Goal: Task Accomplishment & Management: Manage account settings

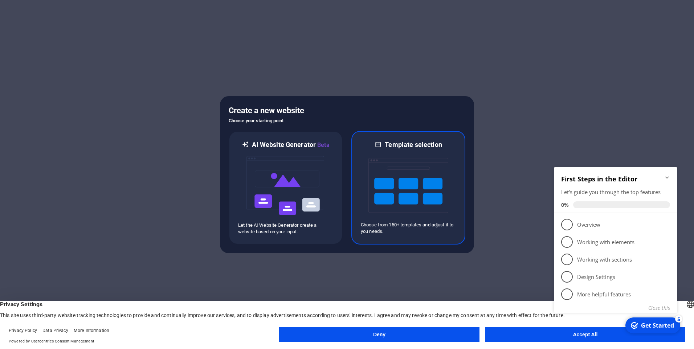
click at [387, 153] on img at bounding box center [408, 185] width 80 height 73
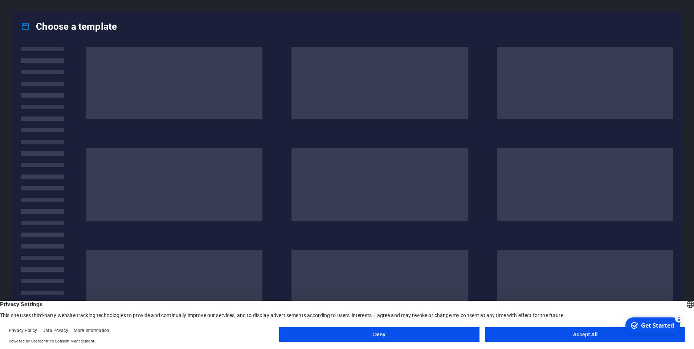
click at [559, 334] on button "Accept All" at bounding box center [585, 334] width 200 height 15
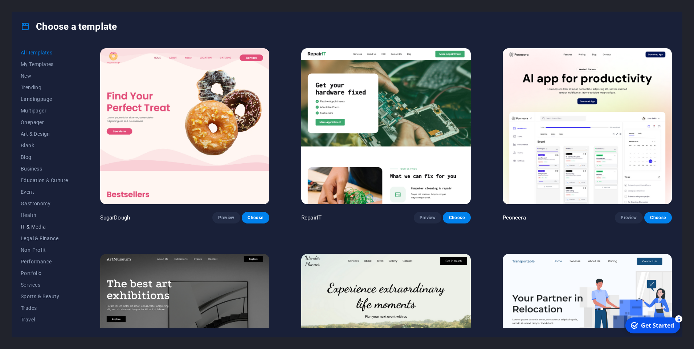
click at [44, 227] on span "IT & Media" at bounding box center [45, 227] width 48 height 6
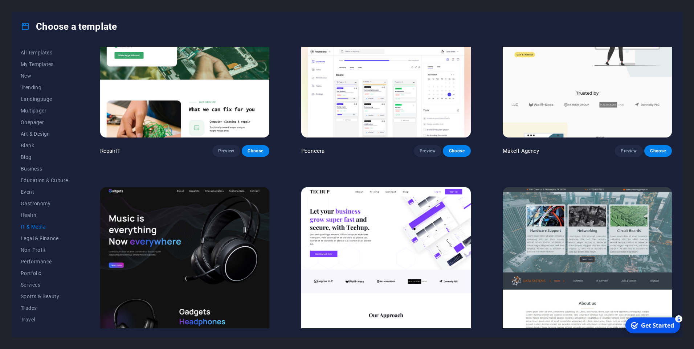
scroll to position [145, 0]
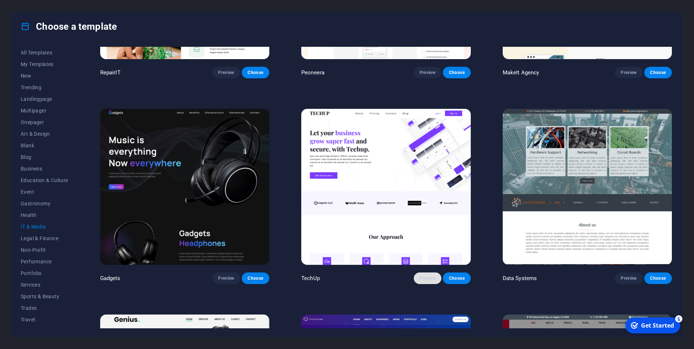
click at [426, 275] on span "Preview" at bounding box center [428, 278] width 16 height 6
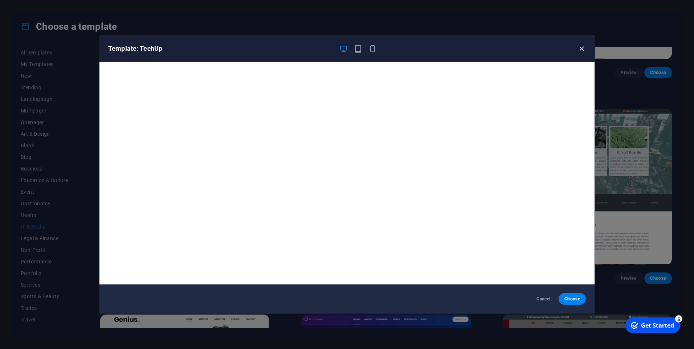
click at [583, 50] on icon "button" at bounding box center [581, 49] width 8 height 8
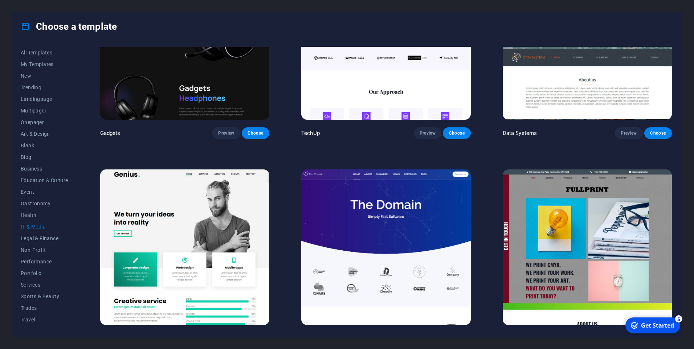
scroll to position [363, 0]
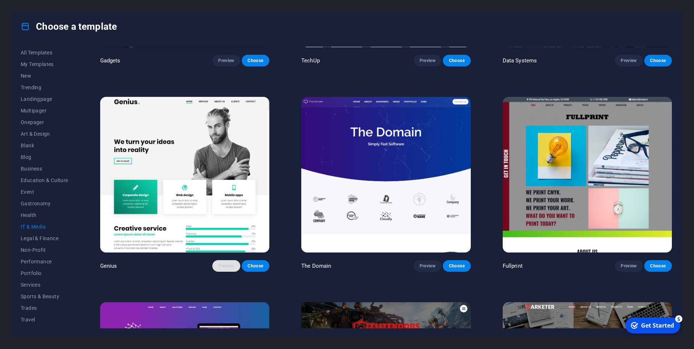
click at [227, 263] on span "Preview" at bounding box center [226, 266] width 16 height 6
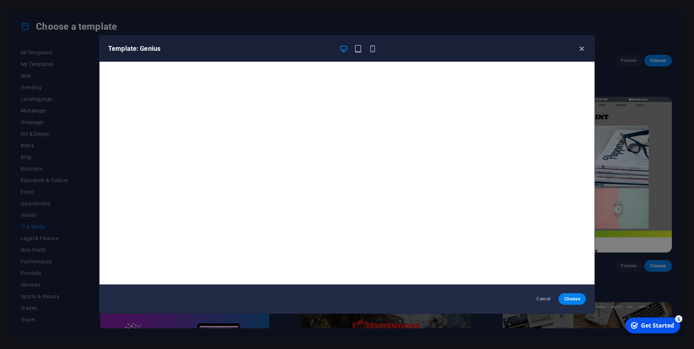
click at [578, 48] on icon "button" at bounding box center [581, 49] width 8 height 8
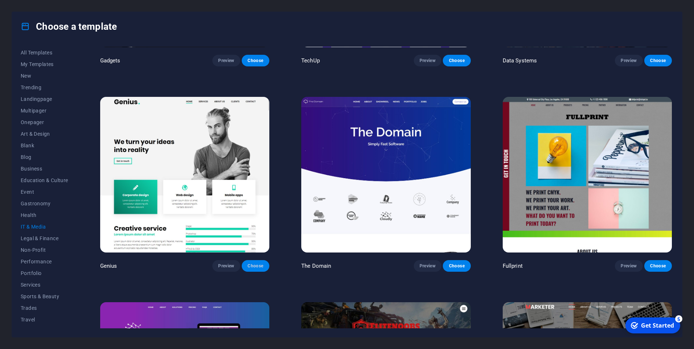
click at [259, 264] on span "Choose" at bounding box center [256, 266] width 16 height 6
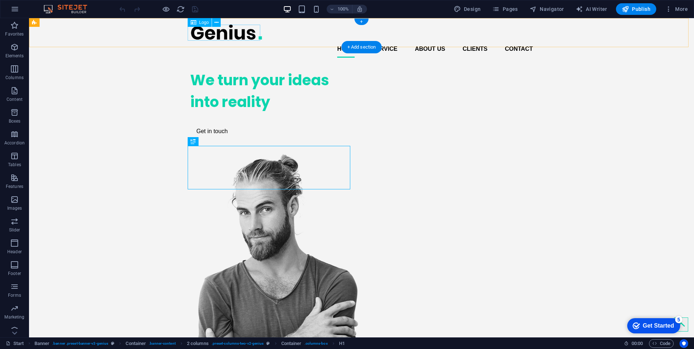
click at [230, 31] on div at bounding box center [361, 32] width 343 height 16
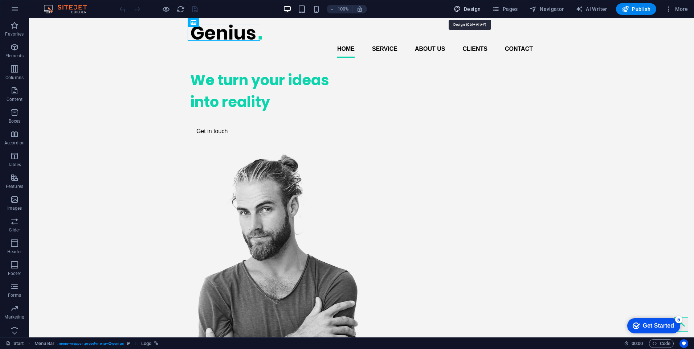
click at [481, 10] on span "Design" at bounding box center [467, 8] width 27 height 7
select select "px"
select select "400"
select select "px"
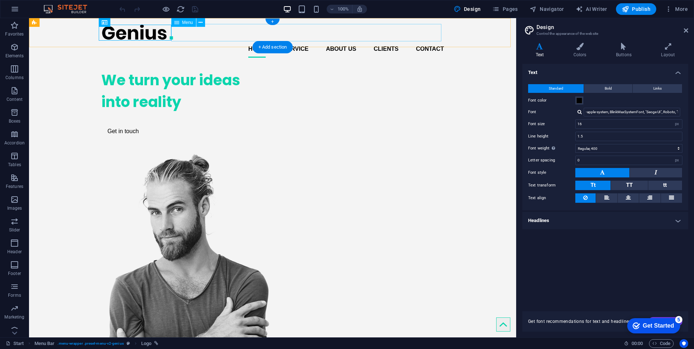
click at [303, 40] on nav "Home Service About us Clients Contact" at bounding box center [272, 48] width 343 height 17
click at [261, 40] on nav "Home Service About us Clients Contact" at bounding box center [272, 48] width 343 height 17
click at [183, 23] on span "Menu" at bounding box center [187, 22] width 11 height 4
click at [201, 23] on icon at bounding box center [201, 23] width 4 height 8
click at [200, 20] on icon at bounding box center [201, 23] width 4 height 8
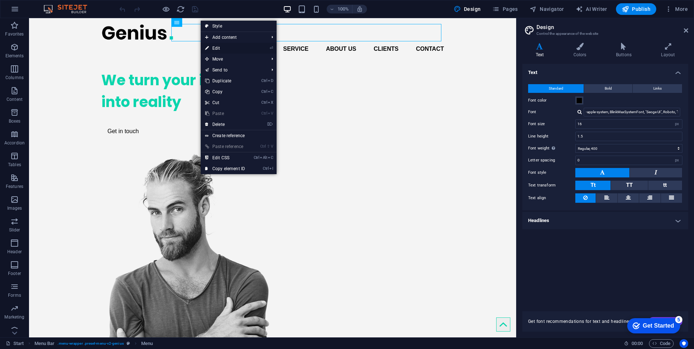
click at [217, 47] on link "⏎ Edit" at bounding box center [225, 48] width 49 height 11
select select
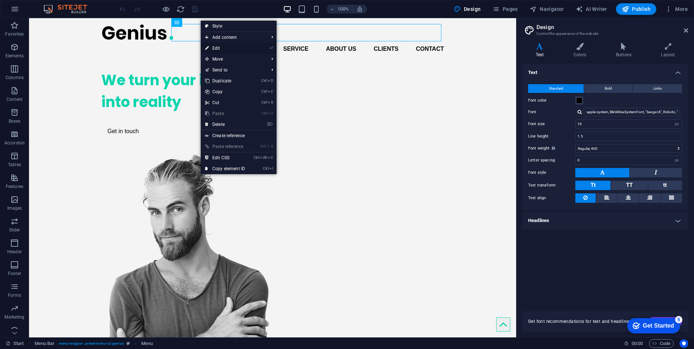
select select
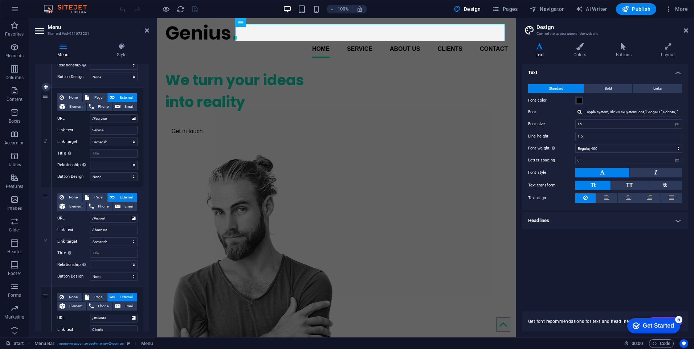
scroll to position [73, 0]
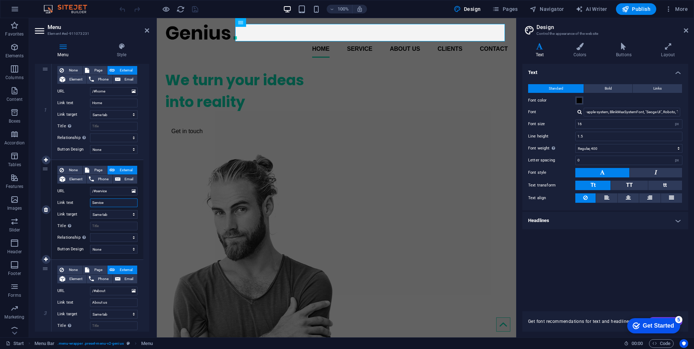
drag, startPoint x: 99, startPoint y: 201, endPoint x: 88, endPoint y: 201, distance: 10.9
click at [88, 201] on div "Link text Service" at bounding box center [97, 203] width 80 height 9
type input "Quem Somo"
select select
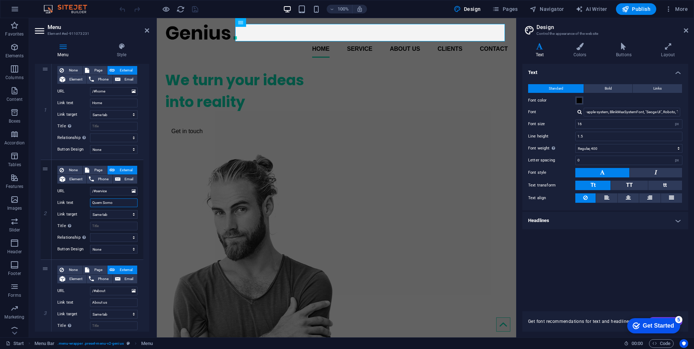
select select
type input "Quem Somos"
select select
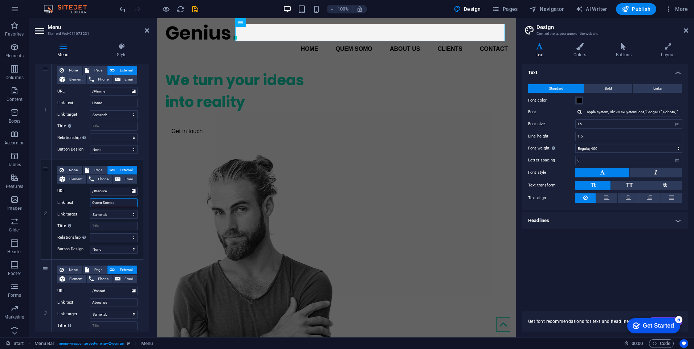
select select
type input "Quem Somos"
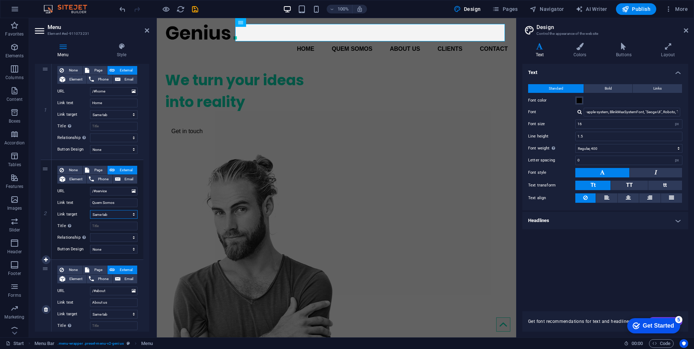
scroll to position [109, 0]
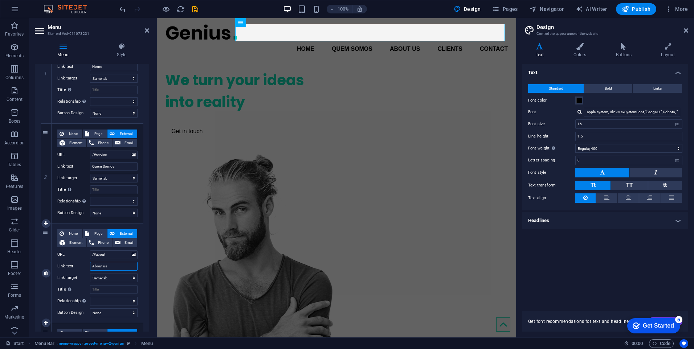
drag, startPoint x: 115, startPoint y: 265, endPoint x: 89, endPoint y: 266, distance: 26.9
click at [89, 266] on div "Link text About us" at bounding box center [97, 266] width 80 height 9
type input "Serviços"
select select
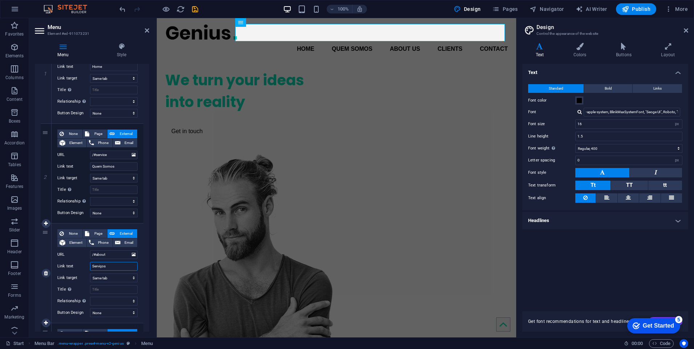
select select
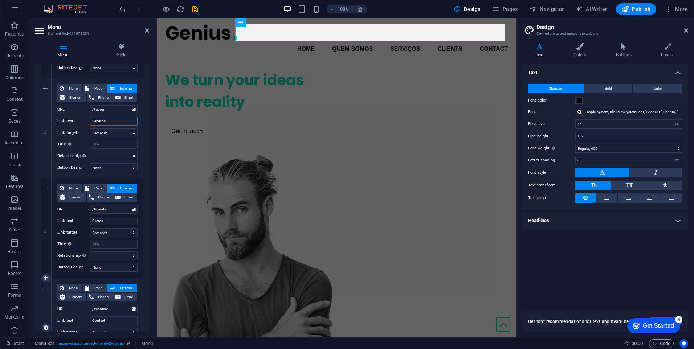
scroll to position [320, 0]
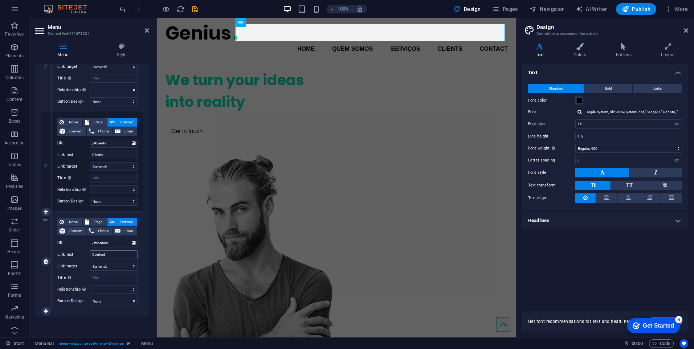
type input "Serviços"
drag, startPoint x: 118, startPoint y: 254, endPoint x: 82, endPoint y: 257, distance: 35.4
click at [82, 257] on div "Link text Contact" at bounding box center [97, 254] width 80 height 9
type input "Clientes"
select select
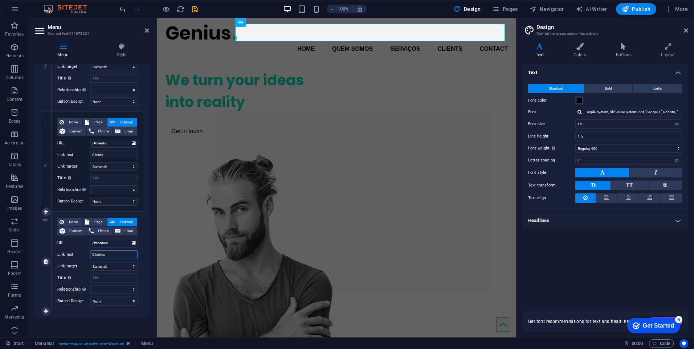
select select
type input "Clientes"
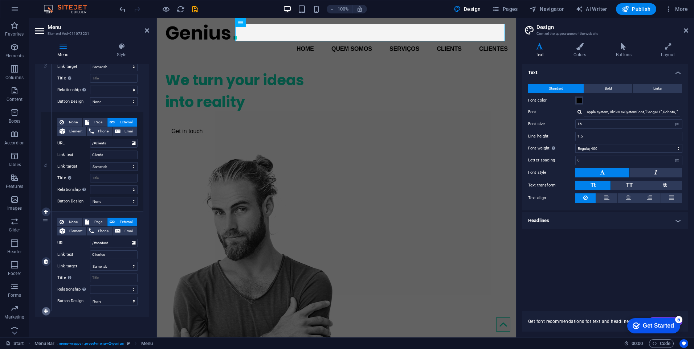
click at [45, 310] on icon at bounding box center [46, 311] width 4 height 5
select select
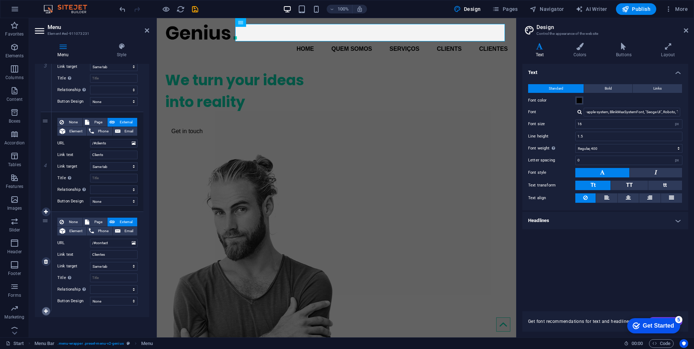
select select
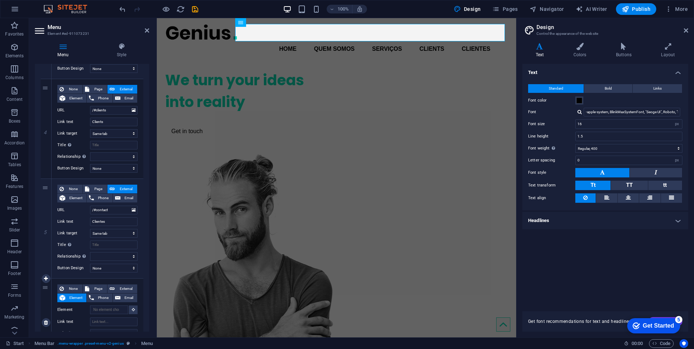
scroll to position [409, 0]
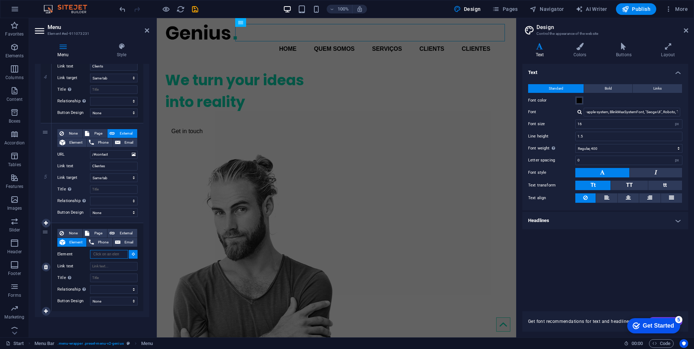
click at [107, 254] on input "Element" at bounding box center [109, 254] width 38 height 9
type input "/#portifolio"
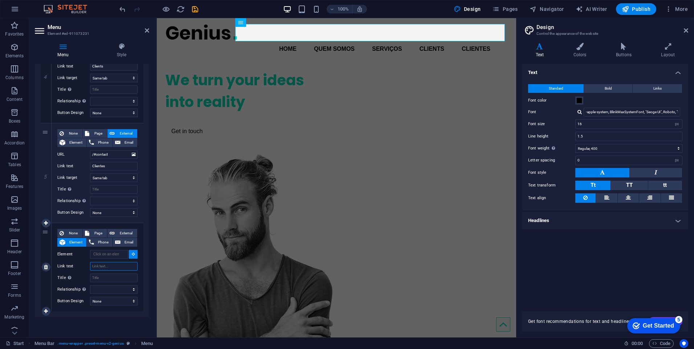
click at [102, 267] on input "Link text" at bounding box center [114, 266] width 48 height 9
type input "Portifólio"
select select
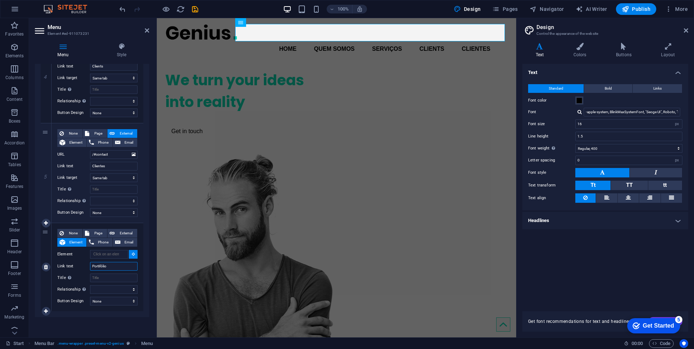
select select
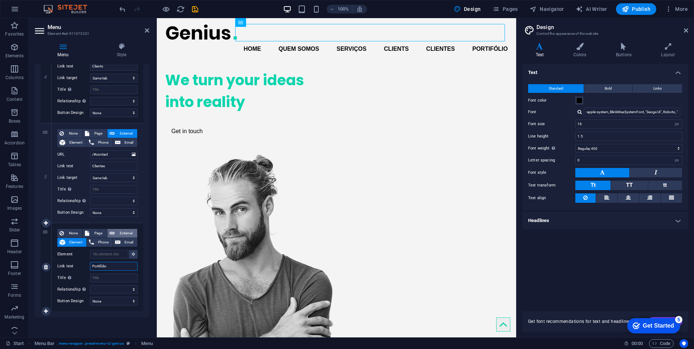
type input "Portifólio"
click at [124, 232] on span "External" at bounding box center [126, 233] width 18 height 9
select select
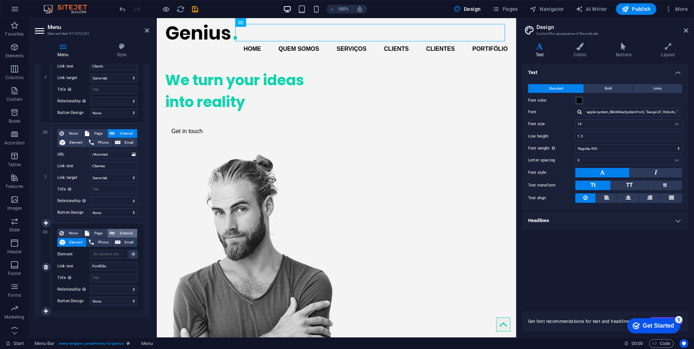
select select
select select "blank"
select select
type input "/"
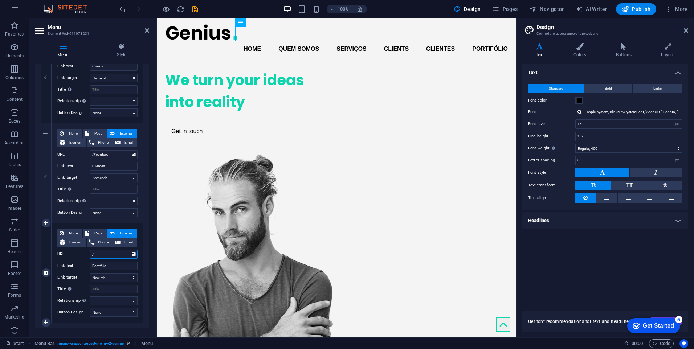
select select
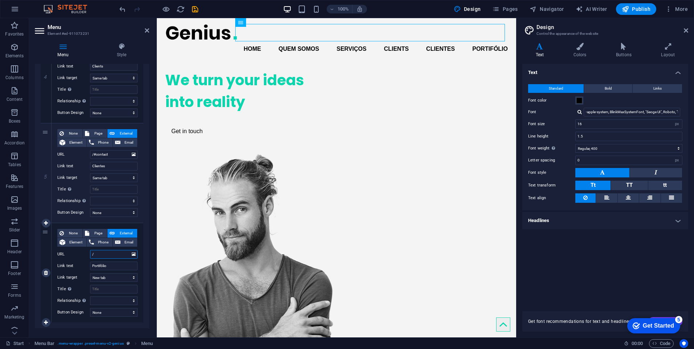
select select
type input "/#"
select select
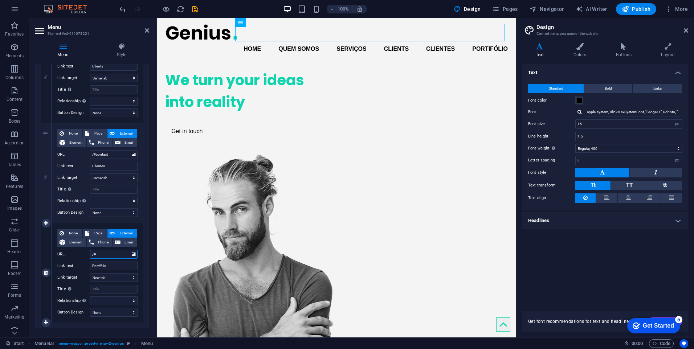
select select
type input "/#porti"
select select
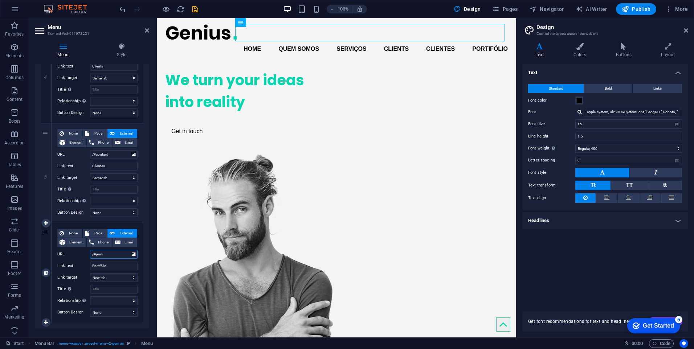
select select
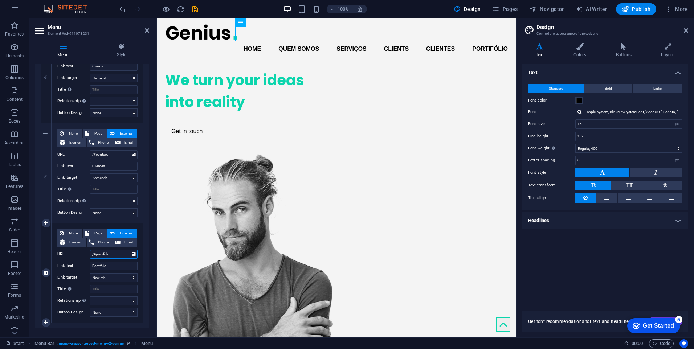
type input "/#portifolio"
select select
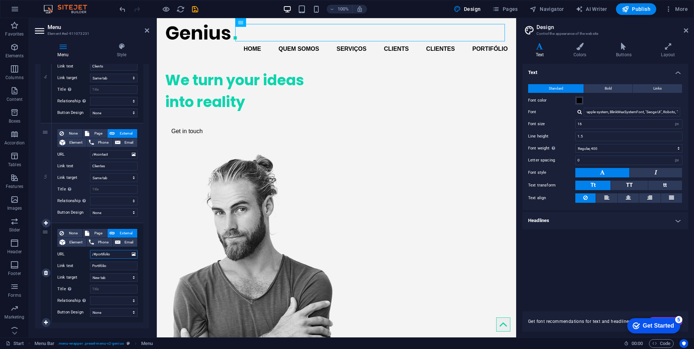
select select
type input "/#portifolio"
click at [132, 277] on select "New tab Same tab Overlay" at bounding box center [114, 277] width 48 height 9
select select
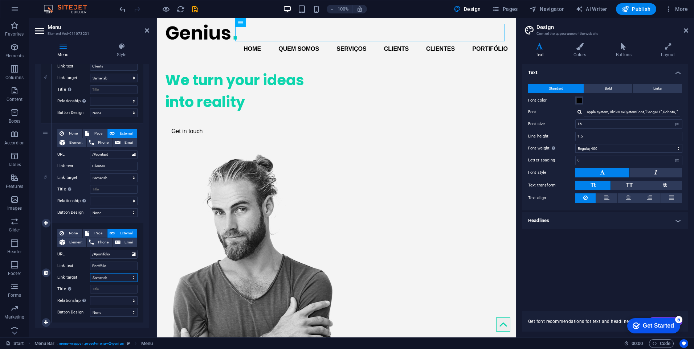
click at [90, 273] on select "New tab Same tab Overlay" at bounding box center [114, 277] width 48 height 9
select select
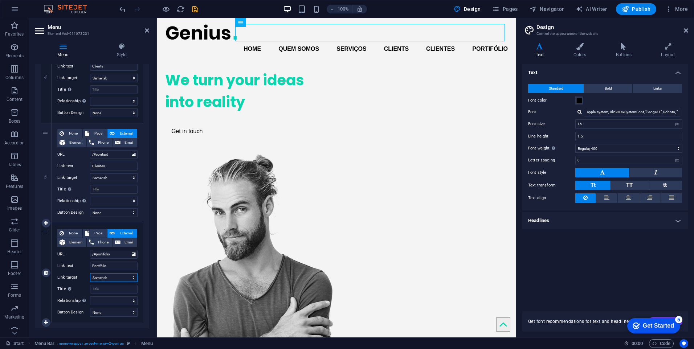
select select
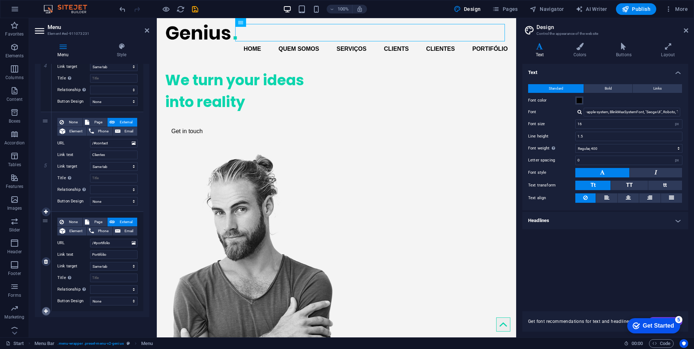
click at [45, 312] on icon at bounding box center [46, 311] width 4 height 5
select select
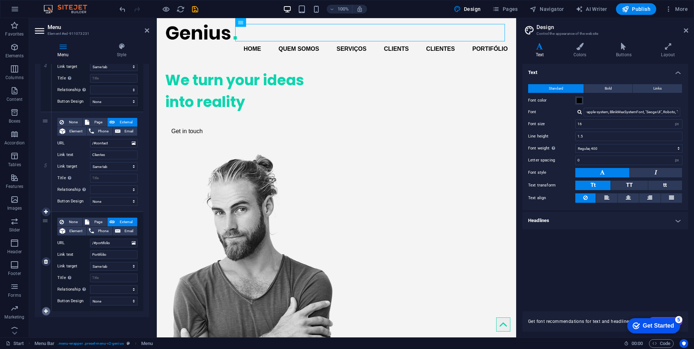
select select
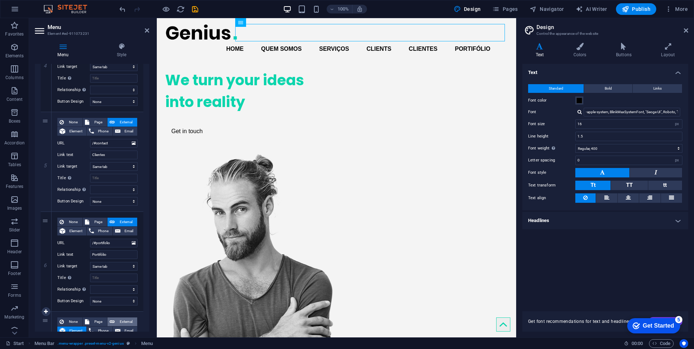
click at [119, 319] on span "External" at bounding box center [126, 322] width 18 height 9
select select
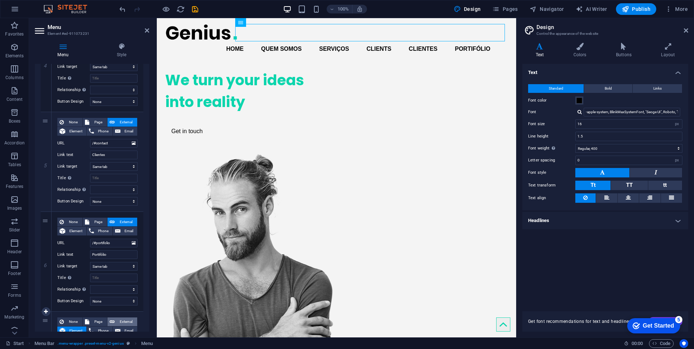
select select
select select "blank"
select select
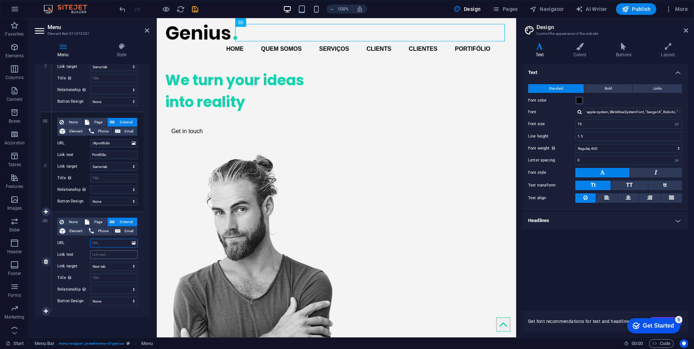
type input "/"
select select
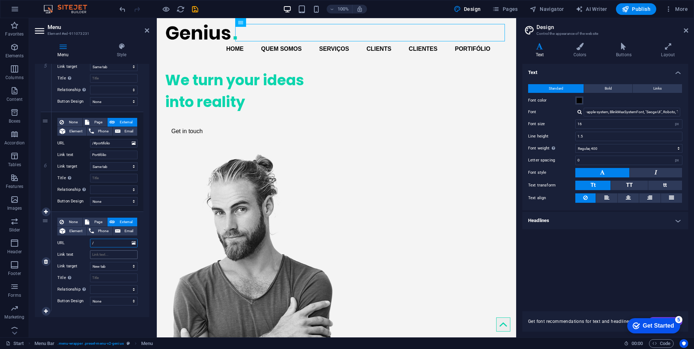
select select
type input "/#contato"
select select
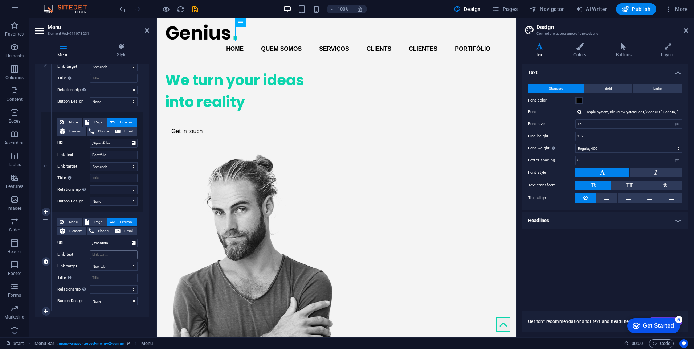
select select
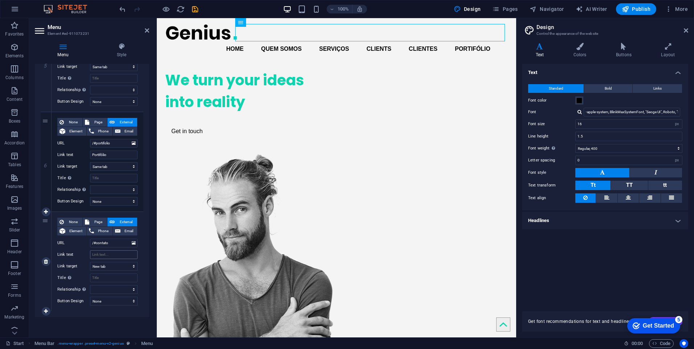
select select
click at [98, 253] on input "Link text" at bounding box center [114, 254] width 48 height 9
type input "C"
select select
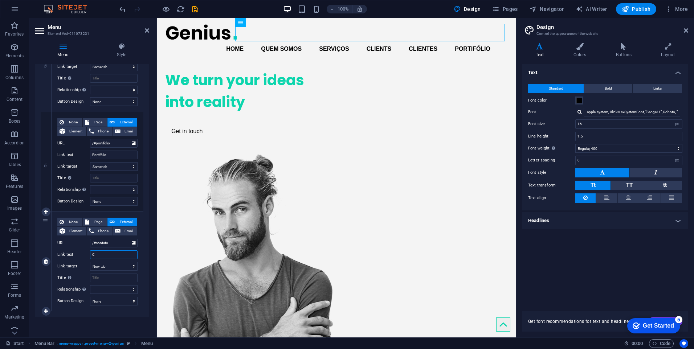
select select
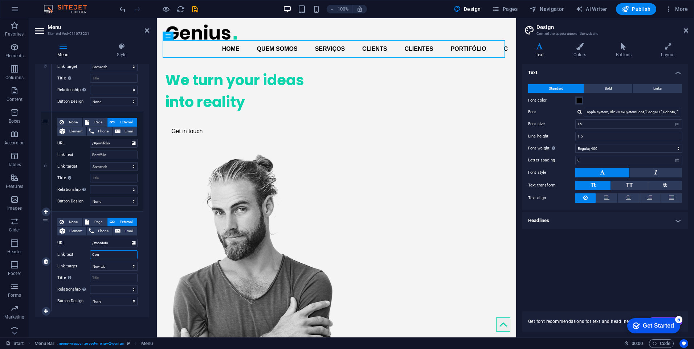
type input "Cont"
select select
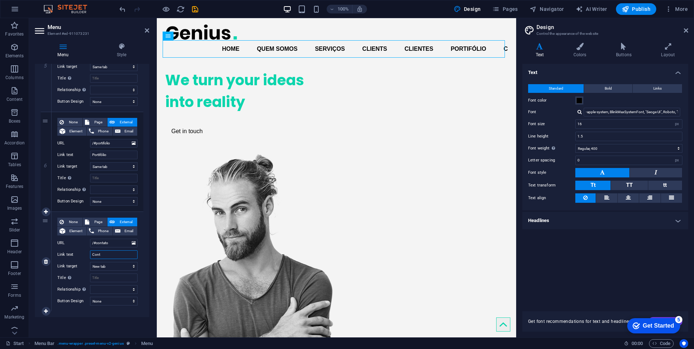
select select
type input "Contato"
select select
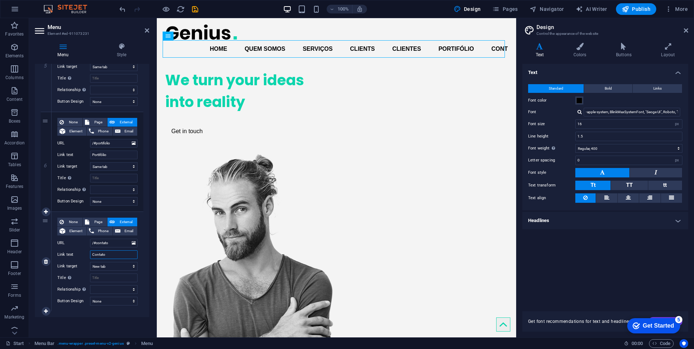
select select
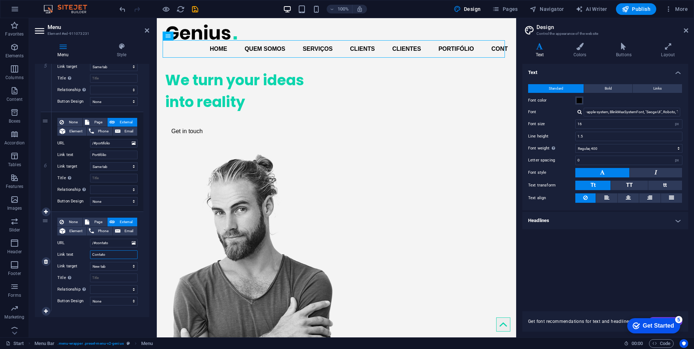
select select
type input "Contato"
click at [687, 31] on icon at bounding box center [686, 31] width 4 height 6
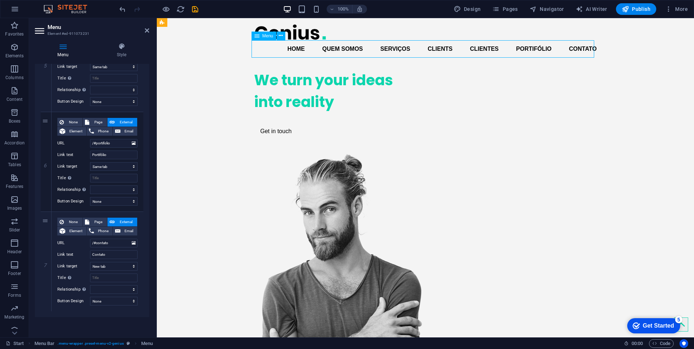
drag, startPoint x: 278, startPoint y: 46, endPoint x: 319, endPoint y: 50, distance: 41.5
click at [319, 50] on nav "Home Quem Somos Serviços Clients Clientes Portifólio Contato" at bounding box center [425, 48] width 343 height 17
click at [294, 33] on div at bounding box center [425, 32] width 343 height 16
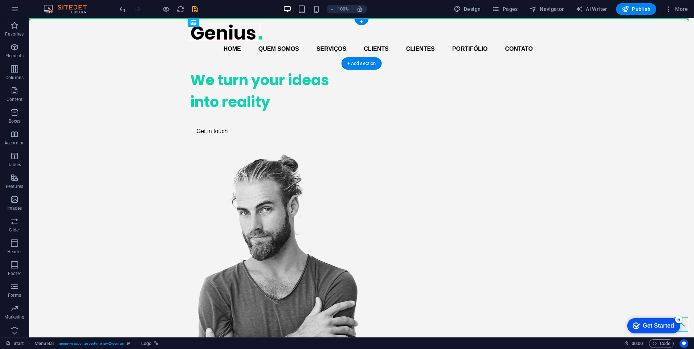
drag, startPoint x: 229, startPoint y: 27, endPoint x: 170, endPoint y: 27, distance: 58.8
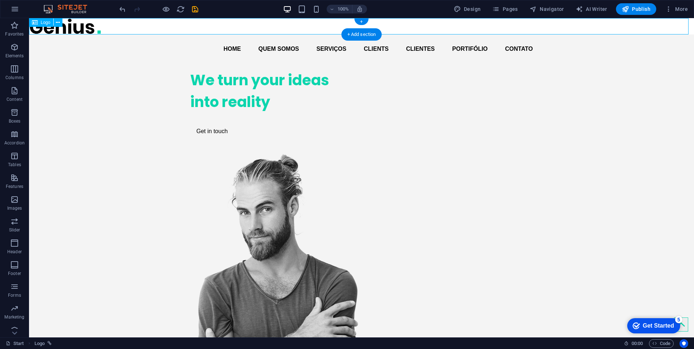
click at [80, 25] on div at bounding box center [361, 26] width 665 height 16
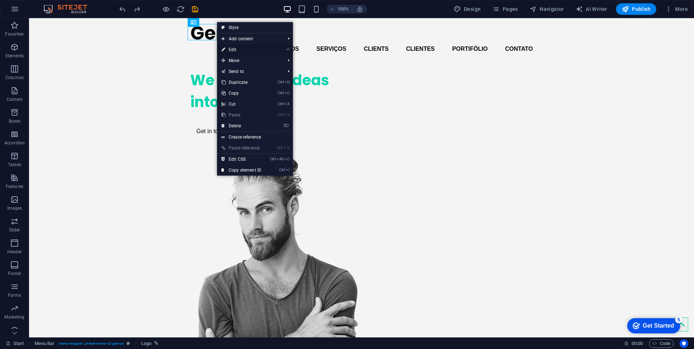
click at [237, 50] on link "⏎ Edit" at bounding box center [241, 49] width 49 height 11
select select "px"
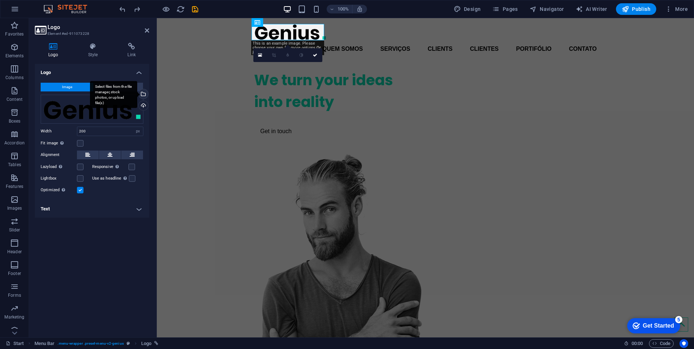
click at [143, 94] on div "Select files from the file manager, stock photos, or upload file(s)" at bounding box center [142, 94] width 11 height 11
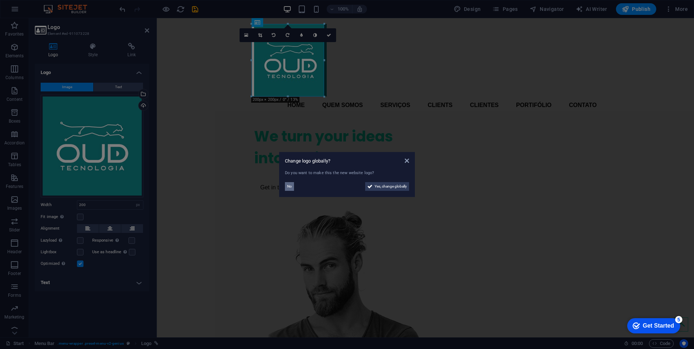
click at [293, 187] on button "No" at bounding box center [289, 186] width 9 height 9
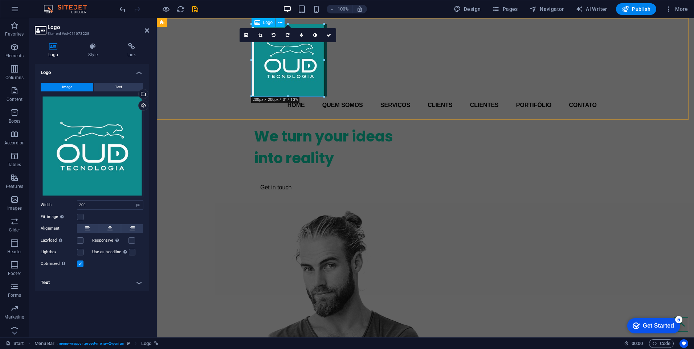
click at [301, 70] on div at bounding box center [425, 60] width 343 height 73
click at [0, 0] on icon at bounding box center [0, 0] width 0 height 0
click at [146, 95] on div "Select files from the file manager, stock photos, or upload file(s)" at bounding box center [142, 94] width 11 height 11
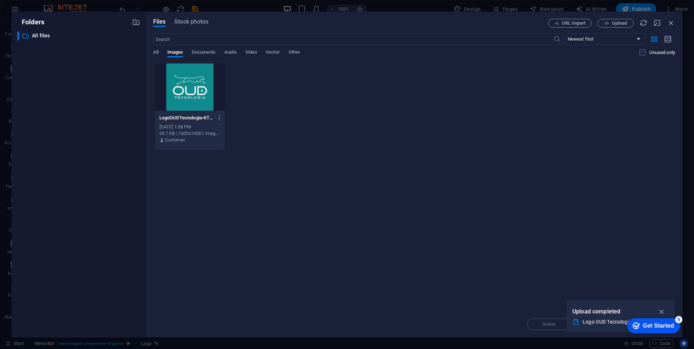
click at [203, 89] on div at bounding box center [190, 87] width 70 height 47
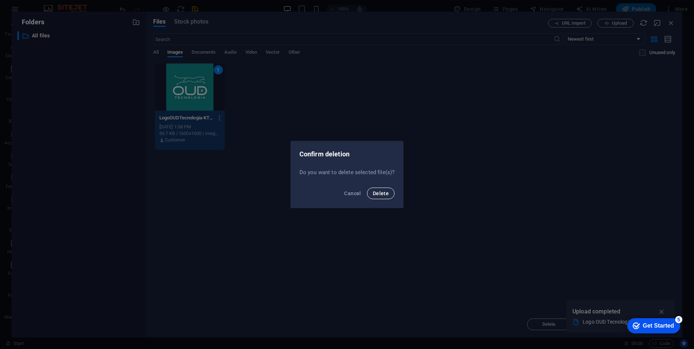
click at [377, 194] on span "Delete" at bounding box center [381, 194] width 16 height 6
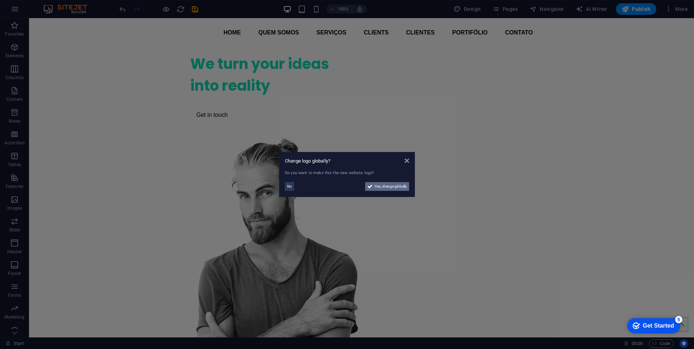
click at [382, 185] on span "Yes, change globally" at bounding box center [391, 186] width 32 height 9
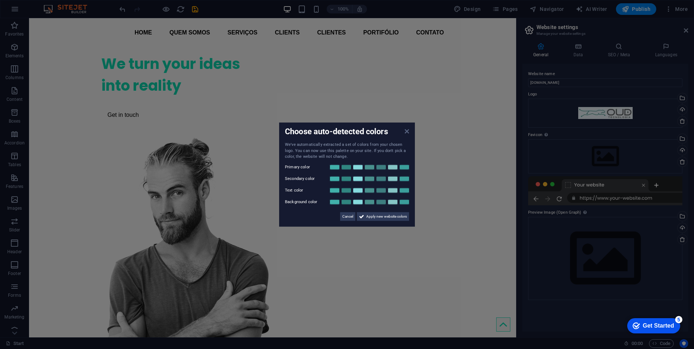
click at [407, 132] on icon at bounding box center [407, 131] width 4 height 6
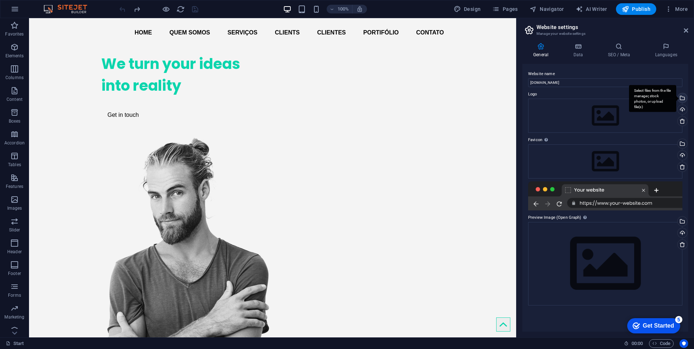
click at [683, 98] on div "Select files from the file manager, stock photos, or upload file(s)" at bounding box center [681, 98] width 11 height 11
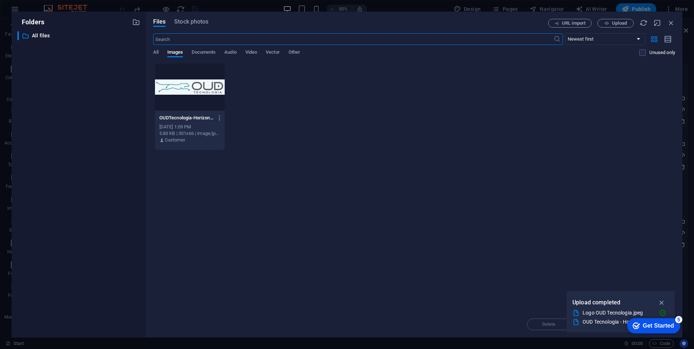
click at [201, 84] on div at bounding box center [190, 87] width 70 height 47
drag, startPoint x: 627, startPoint y: 302, endPoint x: 577, endPoint y: 246, distance: 74.8
click at [577, 246] on div "Folders ​ All files All files Files Stock photos URL import Upload ​ Newest fir…" at bounding box center [347, 174] width 694 height 349
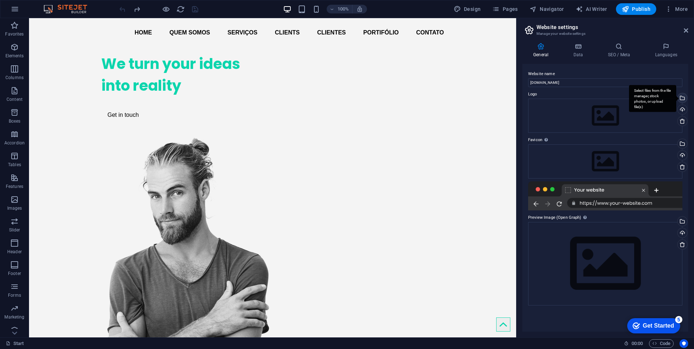
click at [676, 99] on div "Select files from the file manager, stock photos, or upload file(s)" at bounding box center [652, 98] width 47 height 27
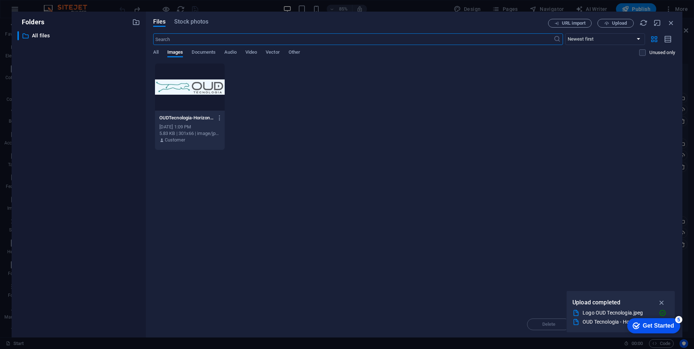
click at [197, 88] on div at bounding box center [190, 87] width 70 height 47
click at [661, 303] on icon "button" at bounding box center [662, 303] width 8 height 8
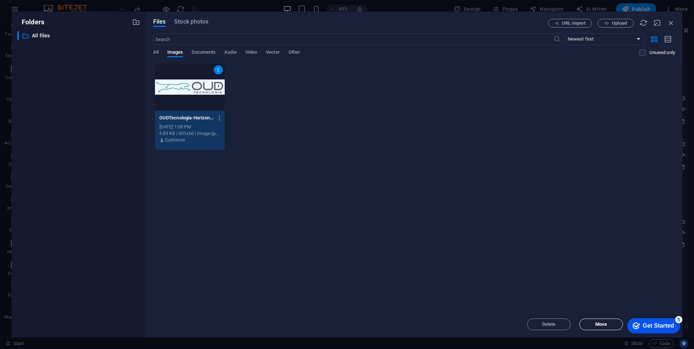
click at [606, 324] on span "Move" at bounding box center [601, 324] width 12 height 4
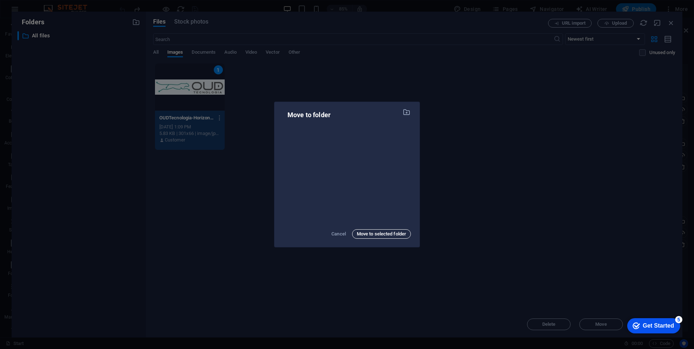
click at [379, 234] on span "Move to selected folder" at bounding box center [381, 234] width 49 height 9
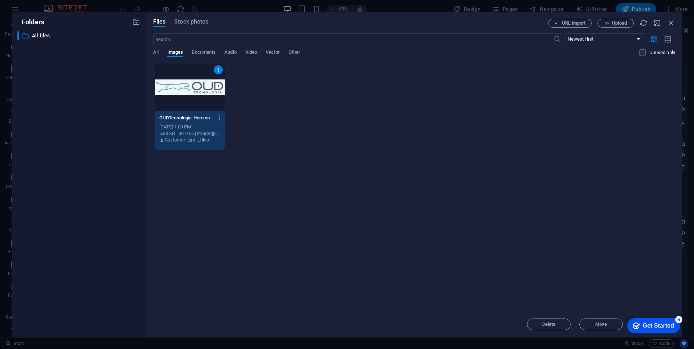
click at [185, 75] on div "1" at bounding box center [190, 87] width 70 height 47
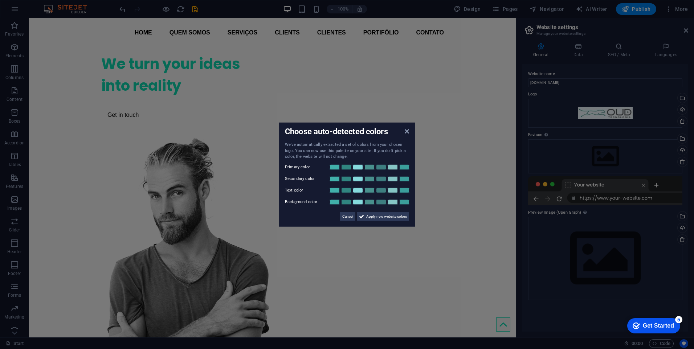
click at [410, 129] on div "Choose auto-detected colors We've automatically extracted a set of colors from …" at bounding box center [347, 175] width 136 height 104
click at [408, 129] on icon at bounding box center [407, 131] width 4 height 6
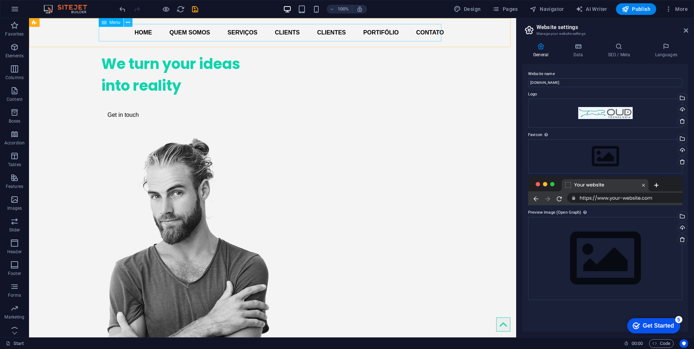
click at [126, 23] on icon at bounding box center [128, 23] width 4 height 8
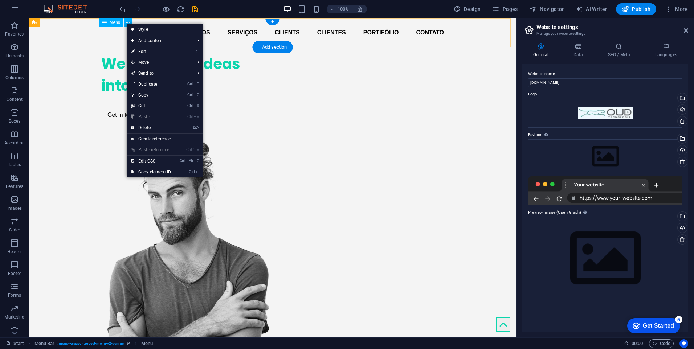
click at [103, 31] on nav "Home Quem Somos Serviços Clients Clientes Portifólio Contato" at bounding box center [272, 32] width 343 height 17
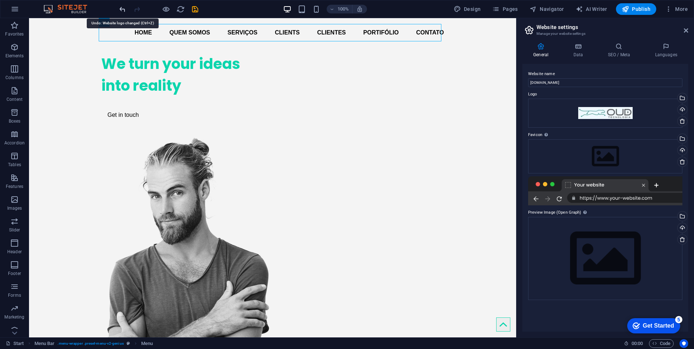
click at [126, 8] on icon "undo" at bounding box center [122, 9] width 8 height 8
click at [124, 8] on icon "undo" at bounding box center [122, 9] width 8 height 8
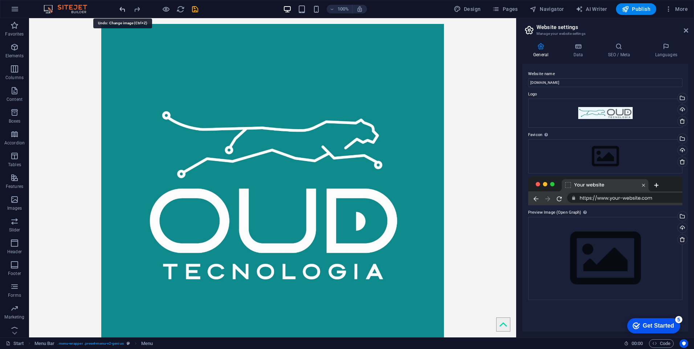
click at [124, 8] on icon "undo" at bounding box center [122, 9] width 8 height 8
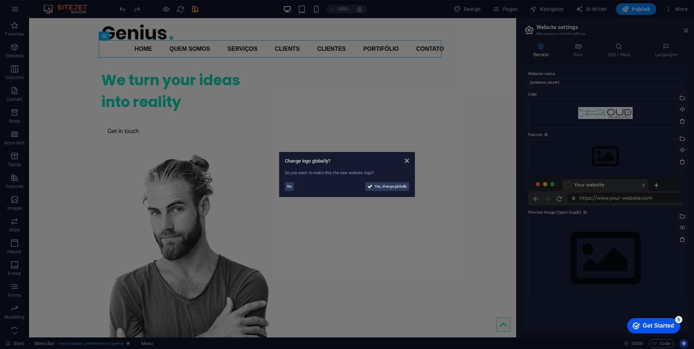
click at [145, 32] on aside "Change logo globally? Do you want to make this the new website logo? No Yes, ch…" at bounding box center [347, 174] width 694 height 349
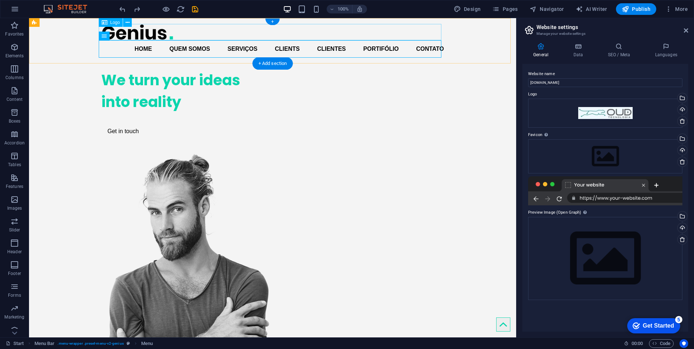
click at [149, 32] on div at bounding box center [272, 32] width 343 height 16
select select "px"
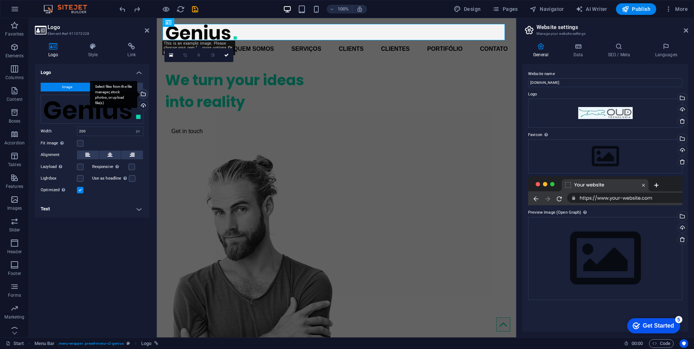
click at [137, 94] on div "Select files from the file manager, stock photos, or upload file(s)" at bounding box center [113, 94] width 47 height 27
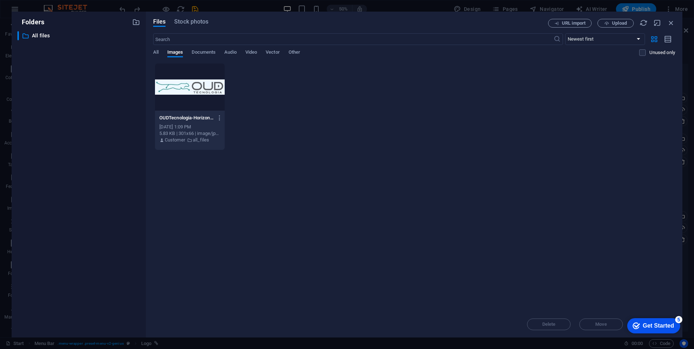
click at [186, 83] on div at bounding box center [190, 87] width 70 height 47
click at [188, 75] on div "1" at bounding box center [190, 87] width 70 height 47
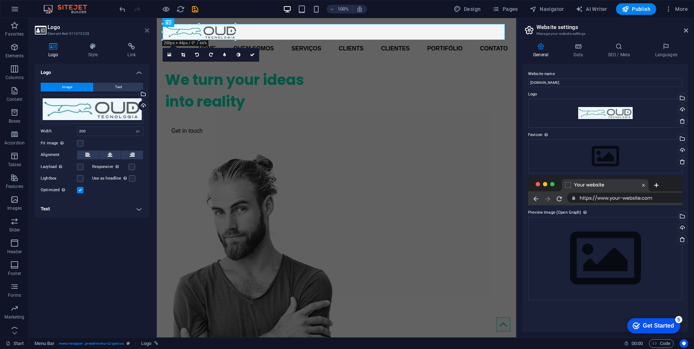
click at [148, 30] on icon at bounding box center [147, 31] width 4 height 6
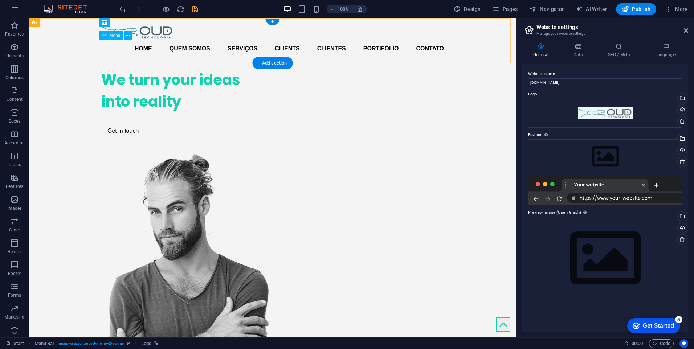
click at [224, 47] on nav "Home Quem Somos Serviços Clients Clientes Portifólio Contato" at bounding box center [272, 48] width 343 height 17
click at [128, 36] on div at bounding box center [272, 32] width 343 height 16
click at [151, 50] on nav "Home Quem Somos Serviços Clients Clientes Portifólio Contato" at bounding box center [272, 48] width 343 height 17
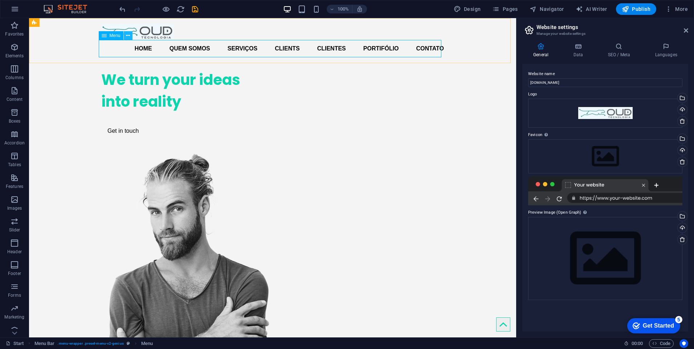
click at [127, 36] on icon at bounding box center [128, 36] width 4 height 8
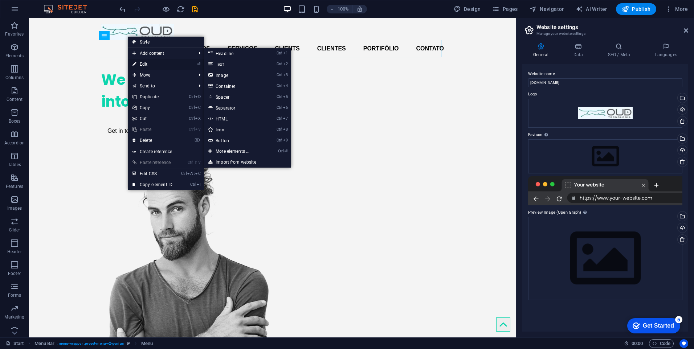
click at [152, 66] on link "⏎ Edit" at bounding box center [152, 64] width 49 height 11
select select
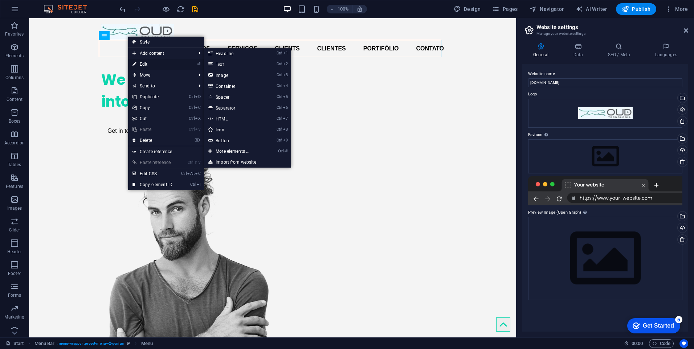
select select
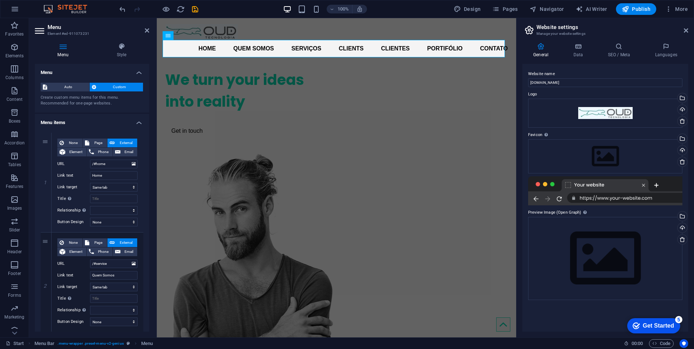
drag, startPoint x: 147, startPoint y: 133, endPoint x: 150, endPoint y: 151, distance: 18.3
click at [150, 151] on div "Menu Style Menu Auto Custom Create custom menu items for this menu. Recommended…" at bounding box center [92, 187] width 126 height 300
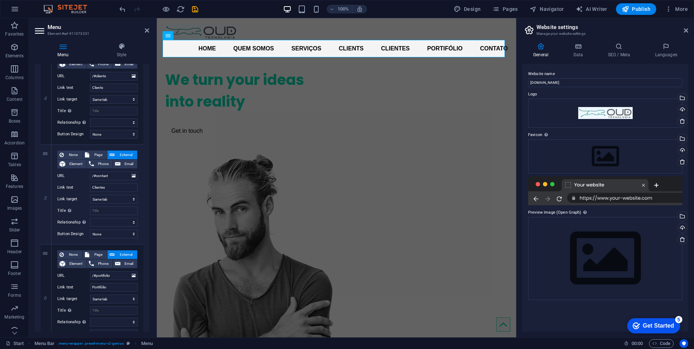
scroll to position [395, 0]
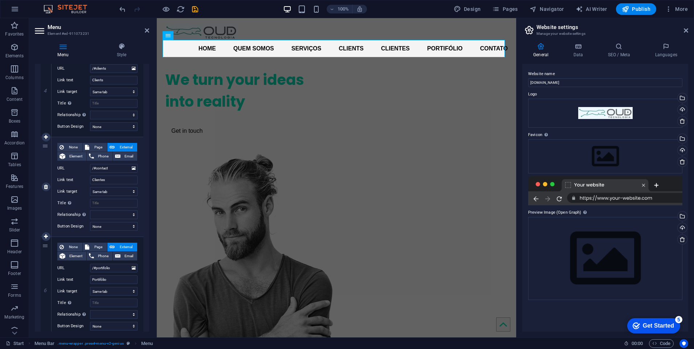
click at [70, 139] on div "None Page External Element Phone Email Page Start Subpage Legal Notice Privacy …" at bounding box center [98, 186] width 92 height 99
click at [46, 186] on icon at bounding box center [46, 186] width 4 height 5
select select
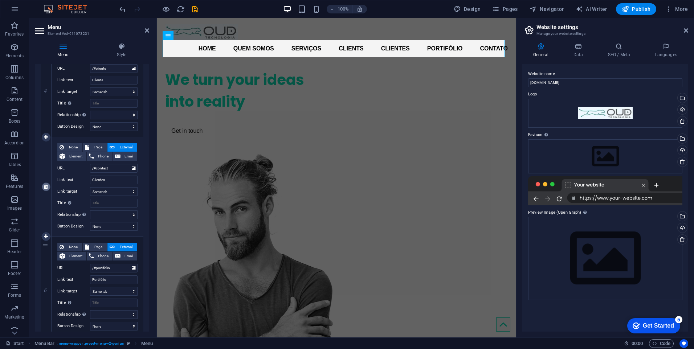
select select
type input "/#portifolio"
type input "Portifólio"
select select
type input "/#contato"
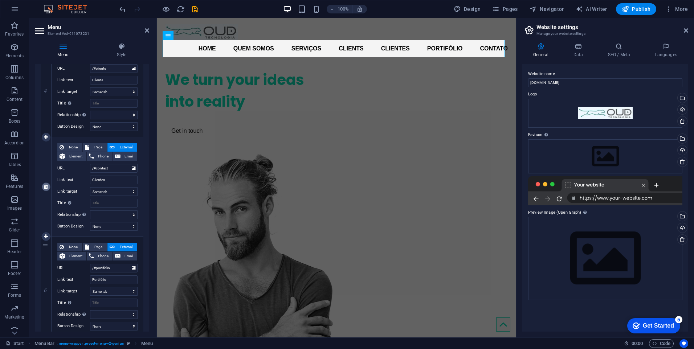
type input "Contato"
select select "blank"
select select
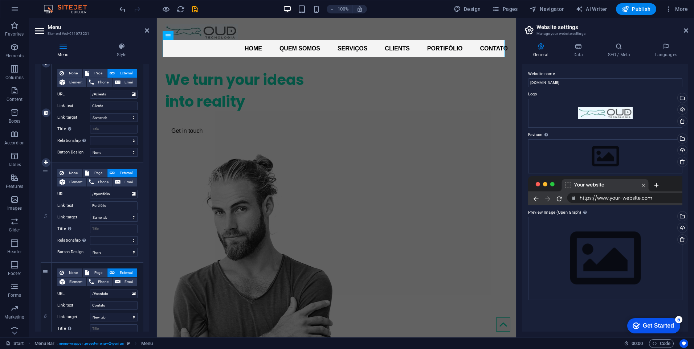
scroll to position [359, 0]
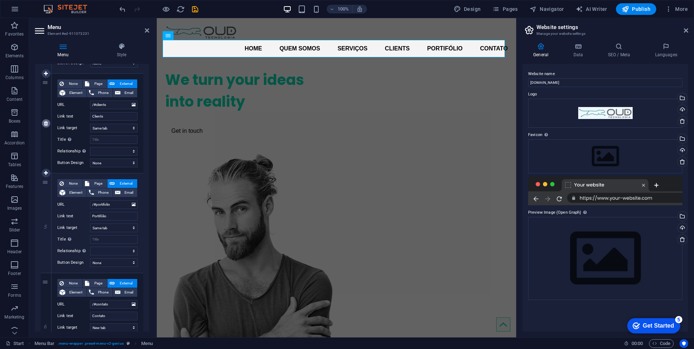
click at [47, 123] on icon at bounding box center [46, 123] width 4 height 5
select select
type input "/#portifolio"
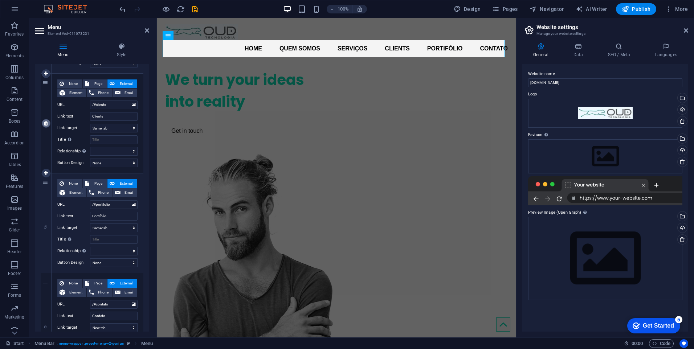
type input "Portifólio"
select select
type input "/#contato"
type input "Contato"
select select "blank"
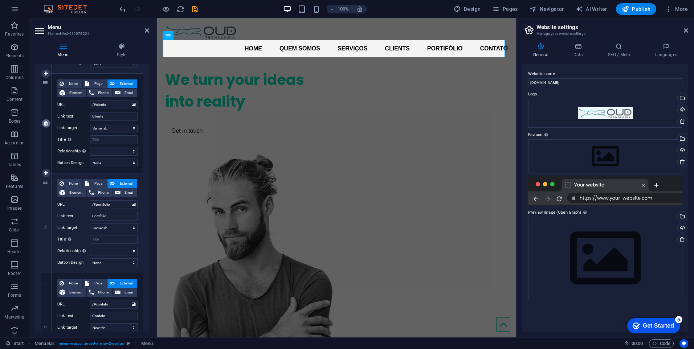
select select
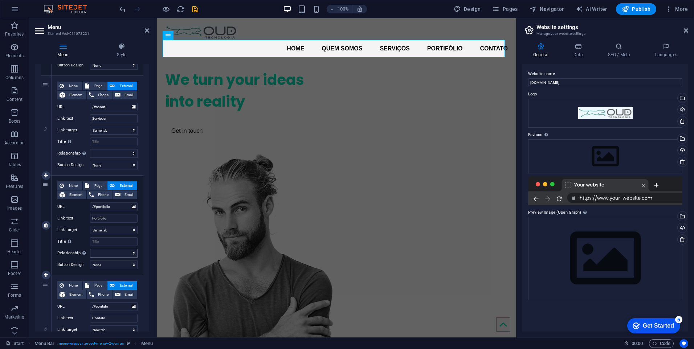
scroll to position [248, 0]
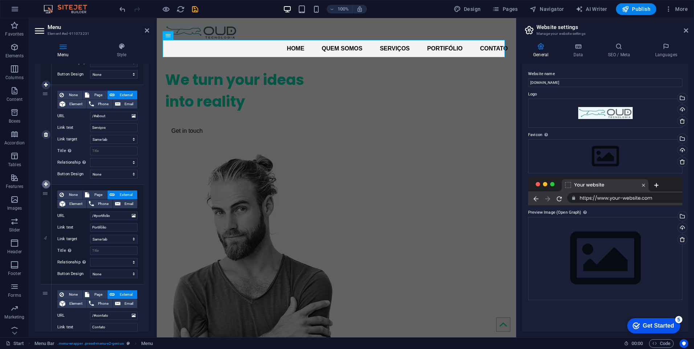
click at [49, 182] on link at bounding box center [46, 184] width 9 height 9
select select
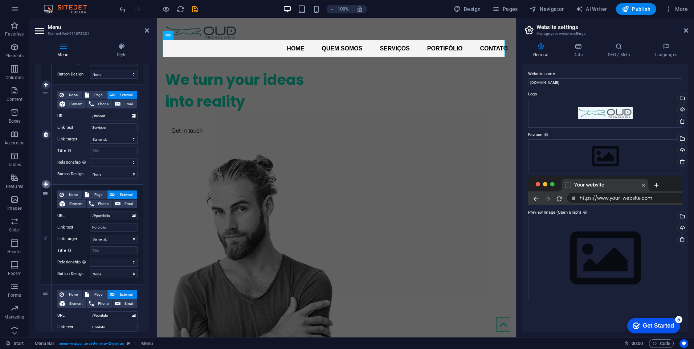
type input "/#portifolio"
type input "Portifólio"
select select
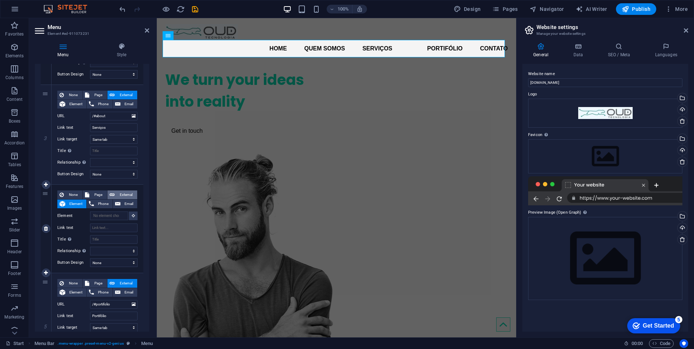
click at [127, 195] on span "External" at bounding box center [126, 195] width 18 height 9
select select
select select "blank"
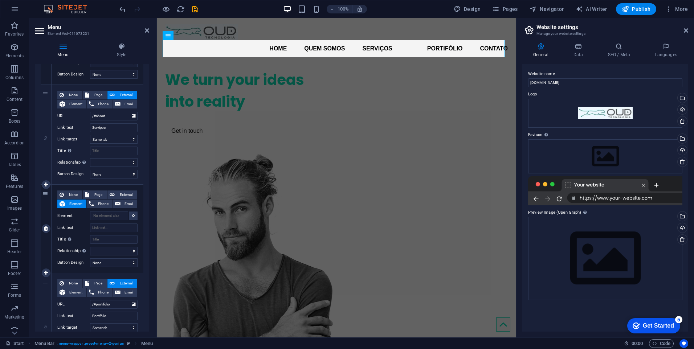
select select
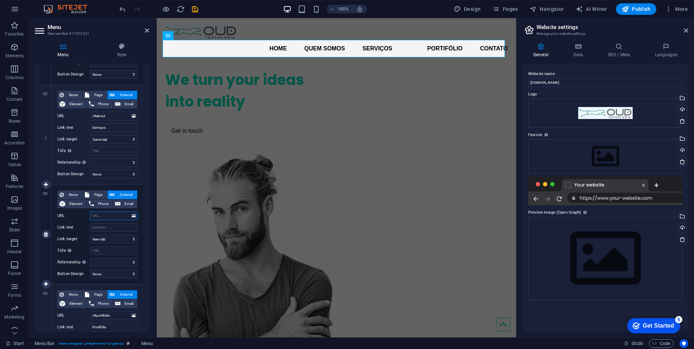
click at [110, 213] on input "URL" at bounding box center [114, 216] width 48 height 9
type input "/"
select select
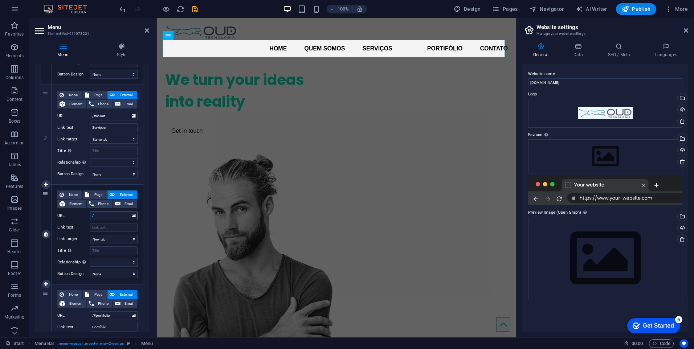
select select
click at [108, 229] on input "Link text" at bounding box center [114, 227] width 48 height 9
click at [106, 241] on select "New tab Same tab Overlay" at bounding box center [114, 239] width 48 height 9
click at [90, 235] on select "New tab Same tab Overlay" at bounding box center [114, 239] width 48 height 9
click at [687, 28] on icon at bounding box center [686, 31] width 4 height 6
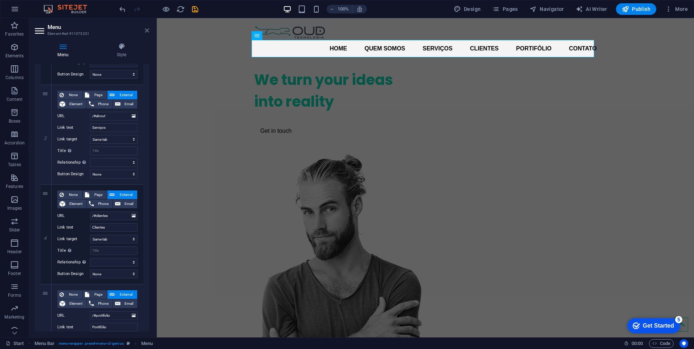
click at [149, 30] on icon at bounding box center [147, 31] width 4 height 6
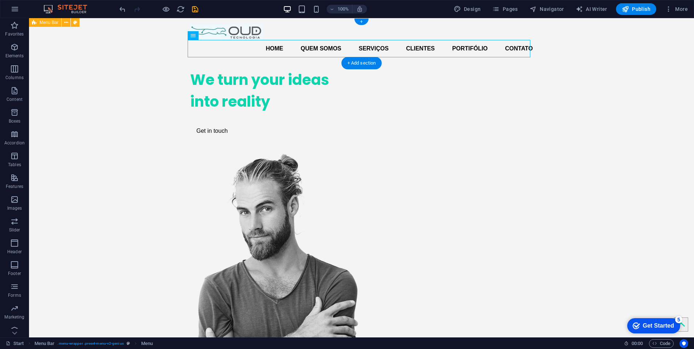
click at [569, 54] on div "Home Quem Somos Serviços Clientes Portifólio Contato" at bounding box center [361, 40] width 665 height 45
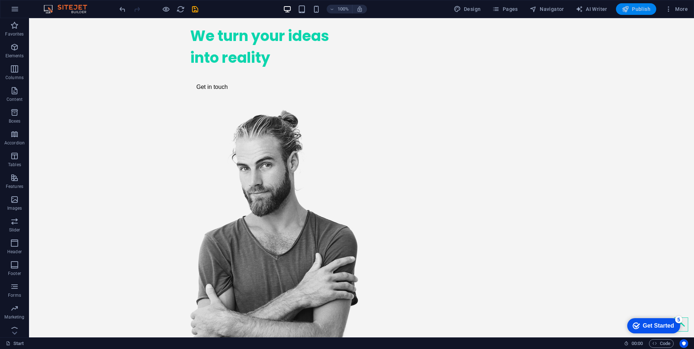
scroll to position [0, 0]
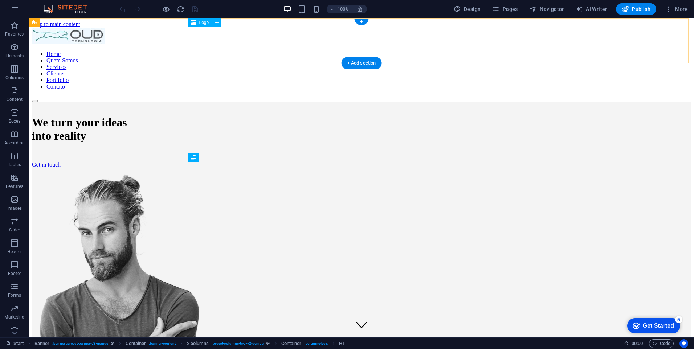
click at [236, 31] on div at bounding box center [361, 36] width 659 height 17
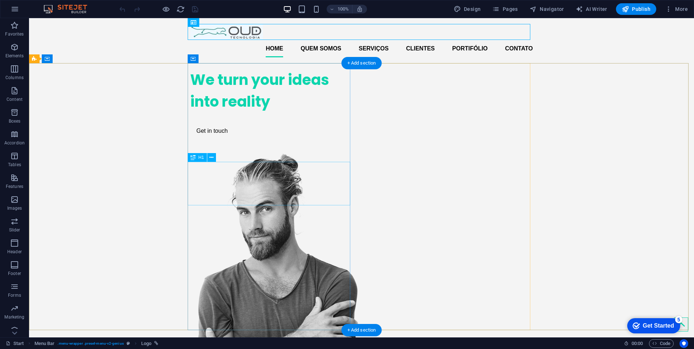
click at [257, 113] on div "We turn your ideas into reality" at bounding box center [271, 91] width 163 height 44
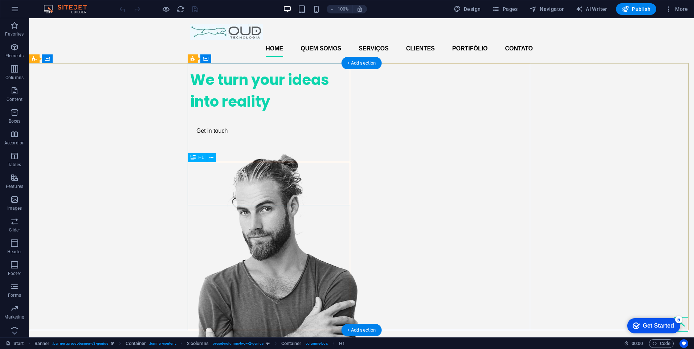
click at [250, 113] on div "We turn your ideas into reality" at bounding box center [271, 91] width 163 height 44
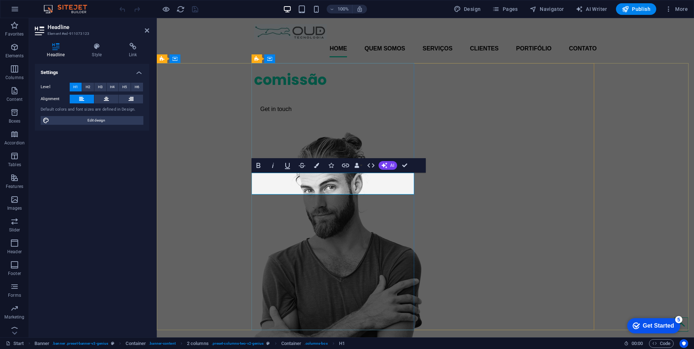
click at [292, 91] on h1 "comissão" at bounding box center [335, 80] width 163 height 22
drag, startPoint x: 330, startPoint y: 185, endPoint x: 257, endPoint y: 188, distance: 73.4
click at [257, 91] on h1 "comissão" at bounding box center [335, 80] width 163 height 22
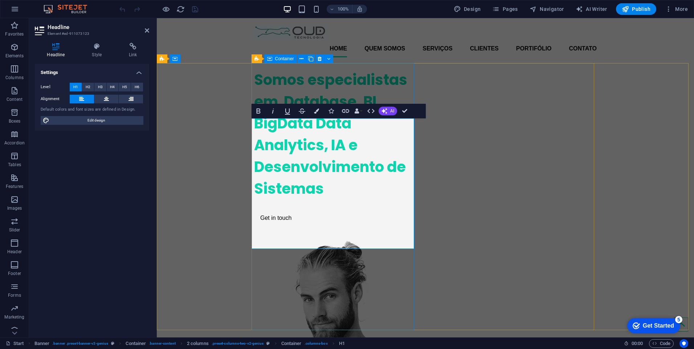
click at [267, 94] on div "Somos especialistas em Database, BI, BigData Data Analytics, IA e Desenvolvimen…" at bounding box center [335, 147] width 163 height 168
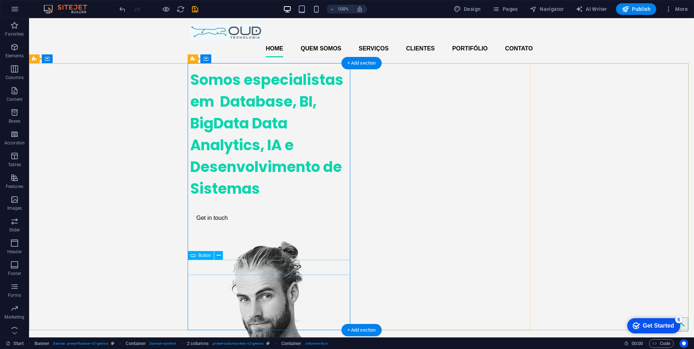
click at [226, 226] on div "Get in touch" at bounding box center [271, 217] width 163 height 15
click at [230, 226] on div "Get in touch" at bounding box center [271, 217] width 163 height 15
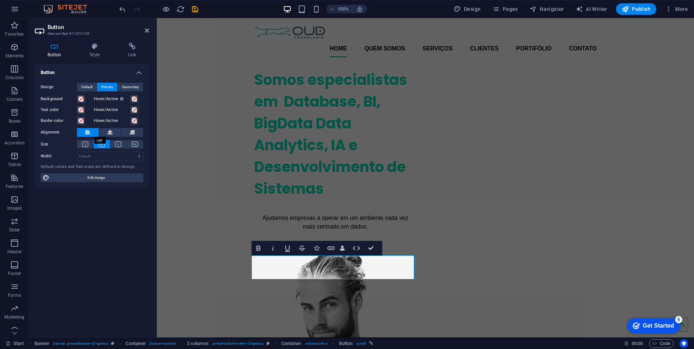
click at [87, 132] on icon at bounding box center [87, 132] width 5 height 9
click at [290, 234] on link "Ajudamos empresas a operar em um ambiente cada vez mais centrado em dados." at bounding box center [335, 222] width 163 height 24
click at [295, 234] on link "Ajudamos empresas a operar em um ambiente cada vez mais centrado em dados." at bounding box center [335, 222] width 163 height 24
click at [210, 163] on div "Somos especialistas em Database, BI, BigData Data Analytics, IA e Desenvolvimen…" at bounding box center [425, 294] width 537 height 462
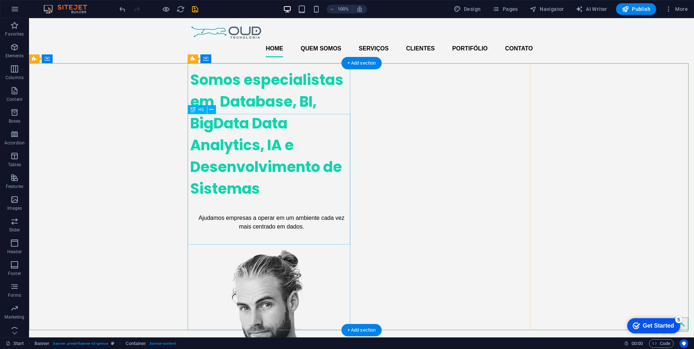
click at [326, 177] on div "Somos especialistas em Database, BI, BigData Data Analytics, IA e Desenvolvimen…" at bounding box center [271, 134] width 163 height 131
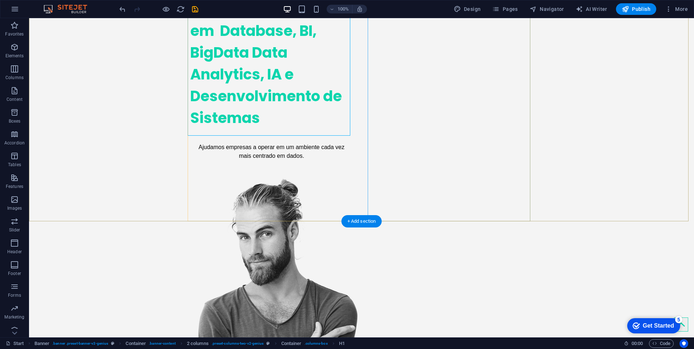
scroll to position [109, 0]
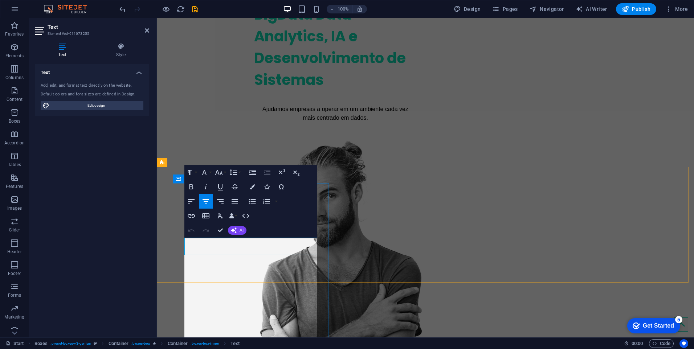
scroll to position [194089, 1]
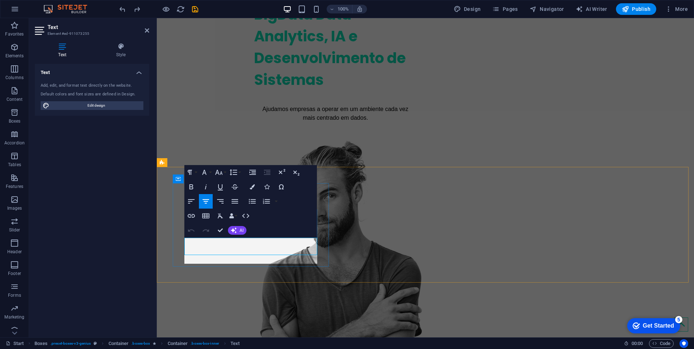
scroll to position [574, 1]
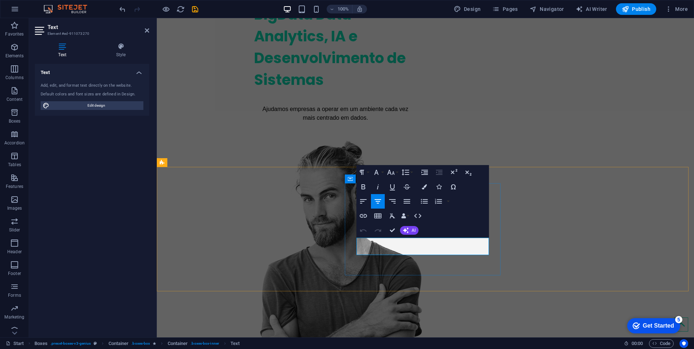
drag, startPoint x: 466, startPoint y: 247, endPoint x: 361, endPoint y: 245, distance: 104.9
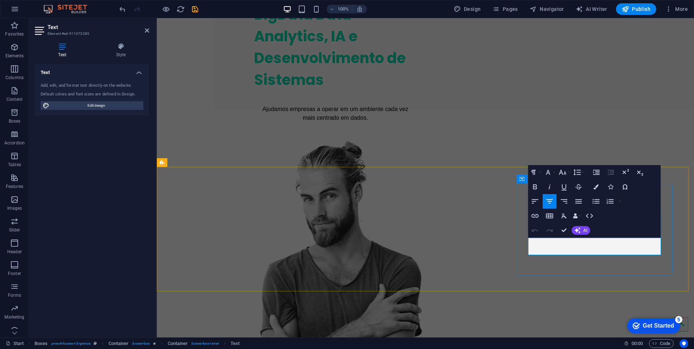
drag, startPoint x: 540, startPoint y: 244, endPoint x: 637, endPoint y: 247, distance: 96.6
drag, startPoint x: 666, startPoint y: 203, endPoint x: 769, endPoint y: 227, distance: 105.4
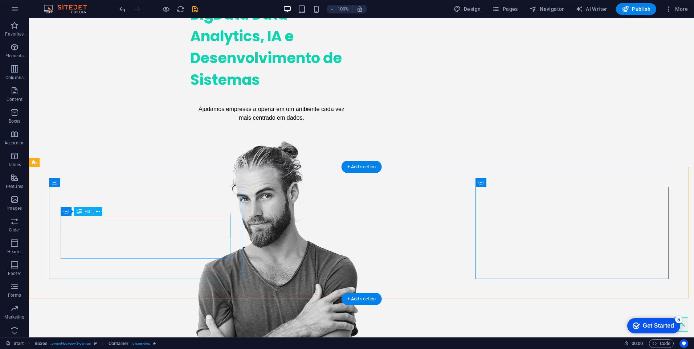
drag, startPoint x: 150, startPoint y: 230, endPoint x: 184, endPoint y: 247, distance: 37.7
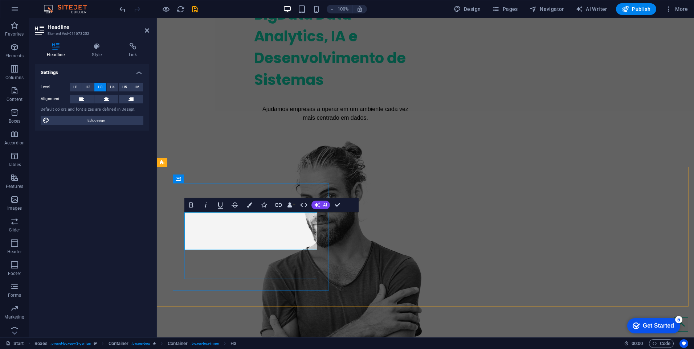
drag, startPoint x: 230, startPoint y: 239, endPoint x: 247, endPoint y: 234, distance: 18.0
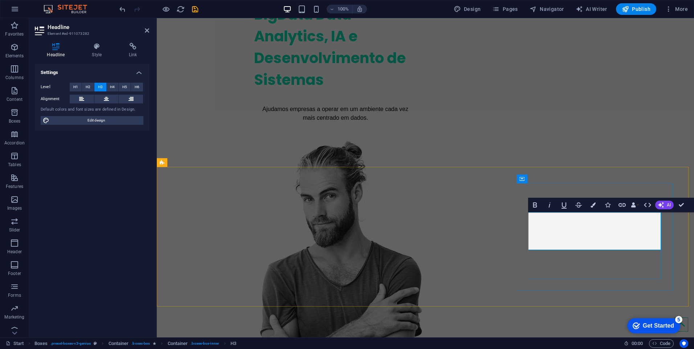
click at [641, 143] on div "Somos especialistas em Database, BI, BigData Data Analytics, IA e Desenvolvimen…" at bounding box center [425, 185] width 537 height 462
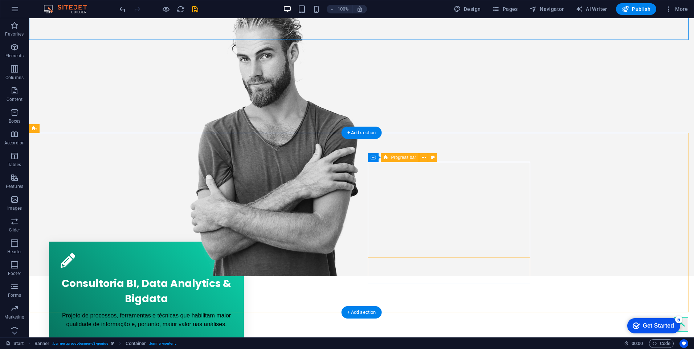
scroll to position [290, 0]
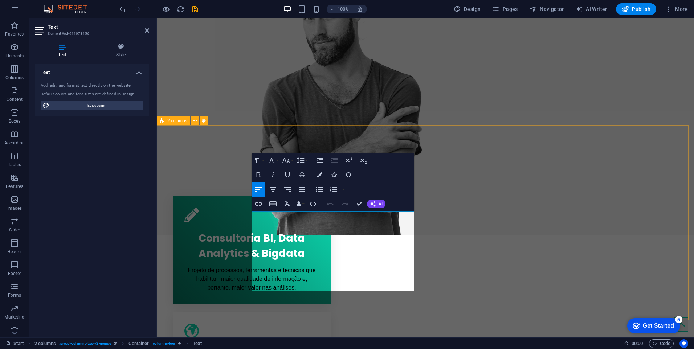
drag, startPoint x: 387, startPoint y: 287, endPoint x: 243, endPoint y: 214, distance: 161.2
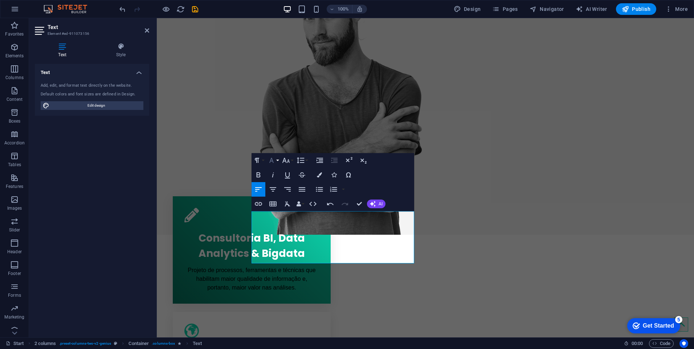
click at [278, 162] on button "Font Family" at bounding box center [273, 160] width 14 height 15
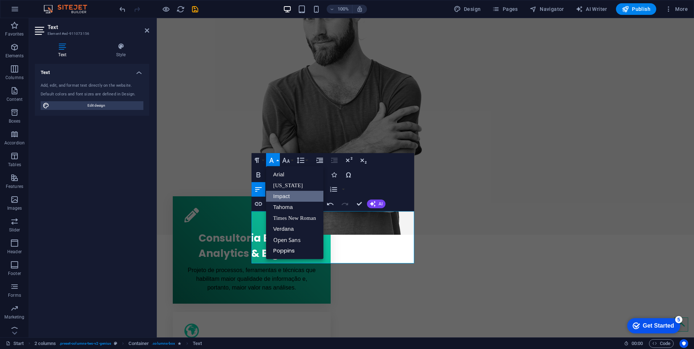
click at [286, 196] on link "Impact" at bounding box center [294, 196] width 57 height 11
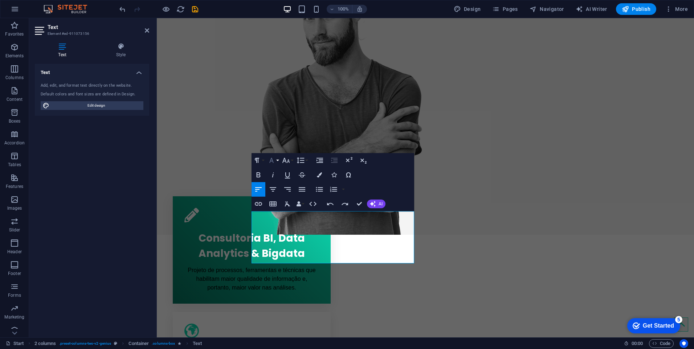
click at [279, 158] on button "Font Family" at bounding box center [273, 160] width 14 height 15
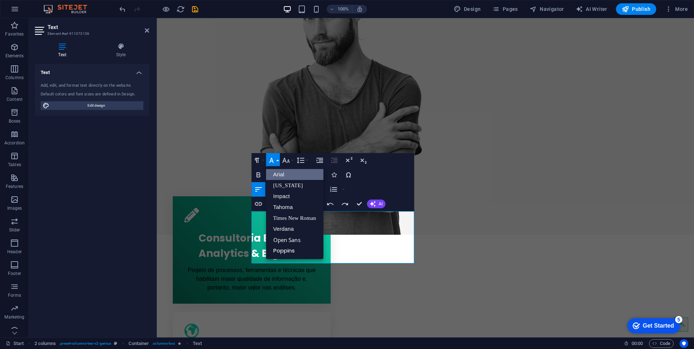
click at [288, 175] on link "Arial" at bounding box center [294, 174] width 57 height 11
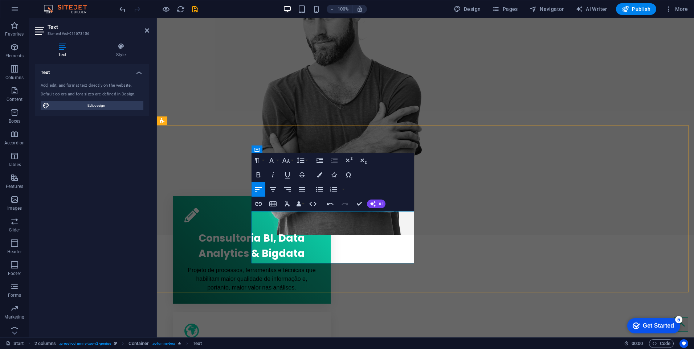
drag, startPoint x: 405, startPoint y: 249, endPoint x: 259, endPoint y: 214, distance: 150.1
drag, startPoint x: 253, startPoint y: 216, endPoint x: 396, endPoint y: 269, distance: 152.1
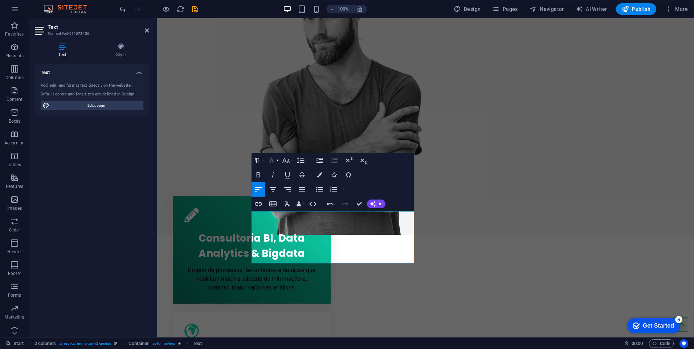
click at [278, 161] on button "Font Family" at bounding box center [273, 160] width 14 height 15
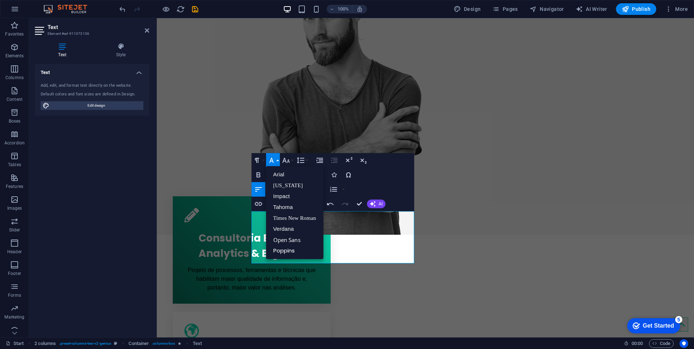
click at [278, 161] on button "Font Family" at bounding box center [273, 160] width 14 height 15
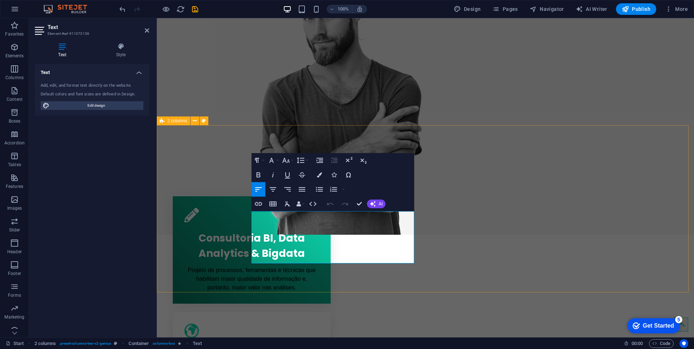
drag, startPoint x: 253, startPoint y: 216, endPoint x: 395, endPoint y: 265, distance: 150.7
click at [293, 163] on button "Font Size" at bounding box center [288, 160] width 14 height 15
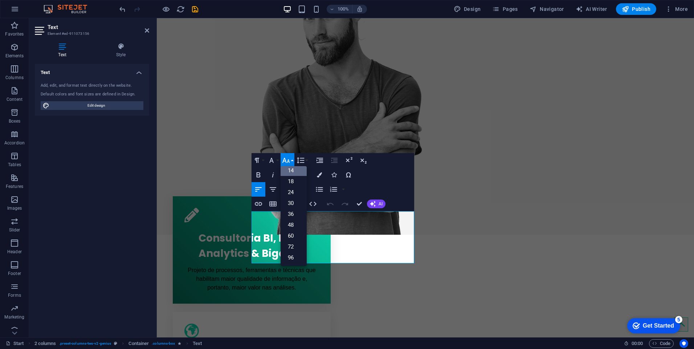
scroll to position [58, 0]
click at [293, 161] on button "Font Size" at bounding box center [288, 160] width 14 height 15
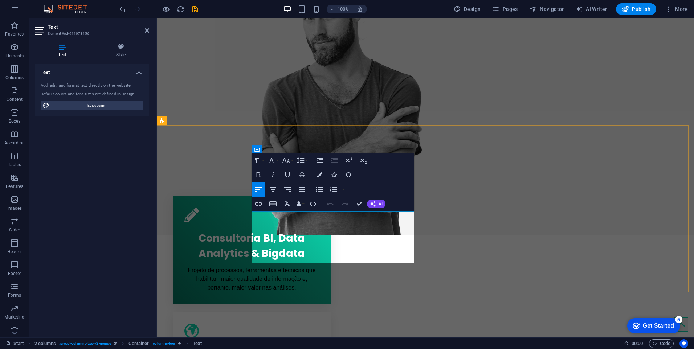
drag, startPoint x: 366, startPoint y: 222, endPoint x: 297, endPoint y: 248, distance: 74.0
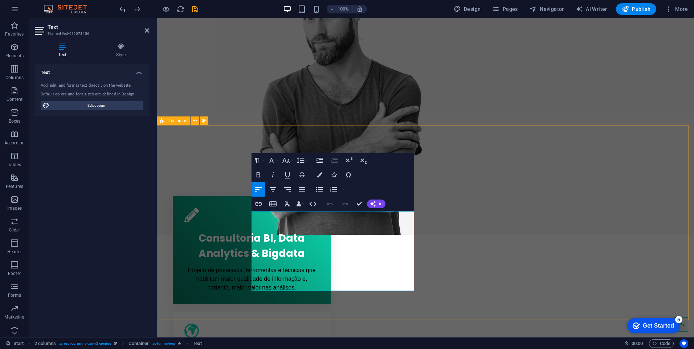
drag, startPoint x: 387, startPoint y: 289, endPoint x: 247, endPoint y: 215, distance: 158.4
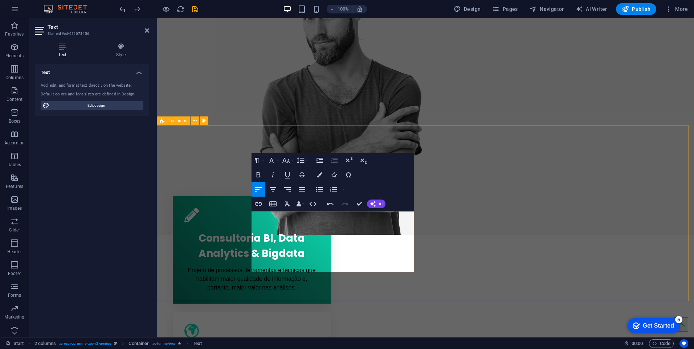
scroll to position [2079, 1]
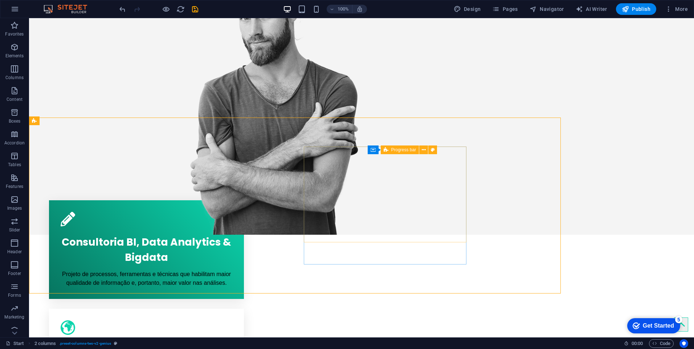
scroll to position [298, 0]
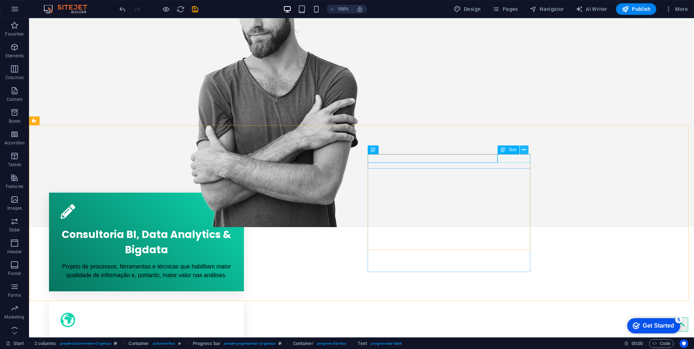
click at [523, 150] on icon at bounding box center [524, 150] width 4 height 8
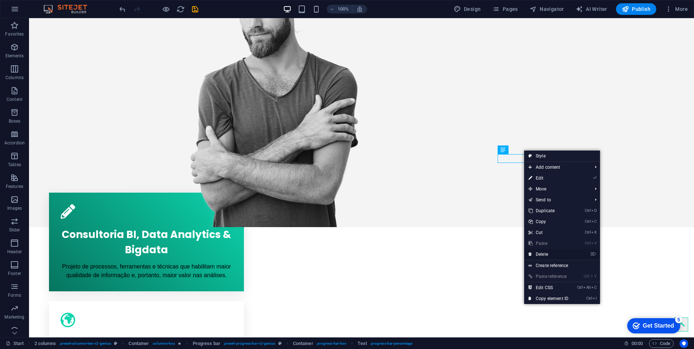
click at [551, 256] on link "⌦ Delete" at bounding box center [548, 254] width 49 height 11
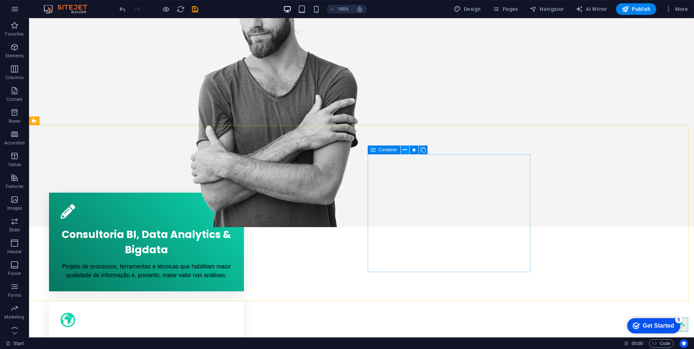
click at [403, 151] on icon at bounding box center [405, 150] width 4 height 8
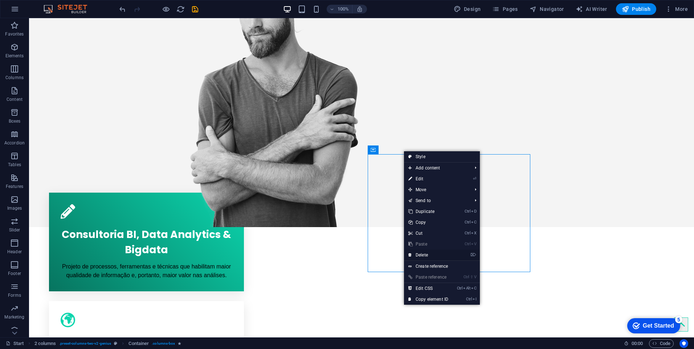
click at [427, 257] on link "⌦ Delete" at bounding box center [428, 255] width 49 height 11
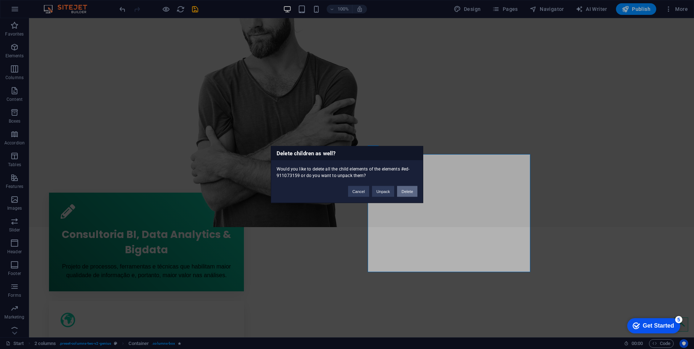
click at [412, 191] on button "Delete" at bounding box center [407, 191] width 20 height 11
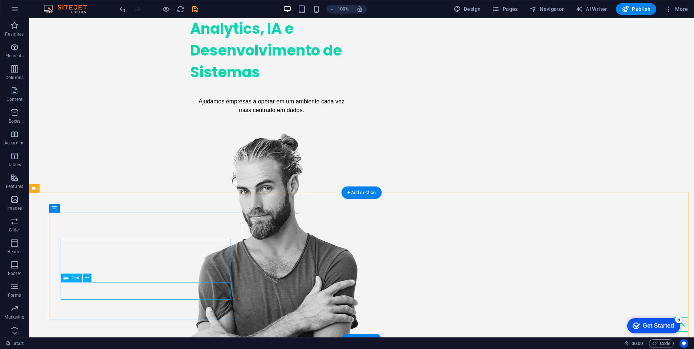
scroll to position [0, 0]
